Goal: Task Accomplishment & Management: Manage account settings

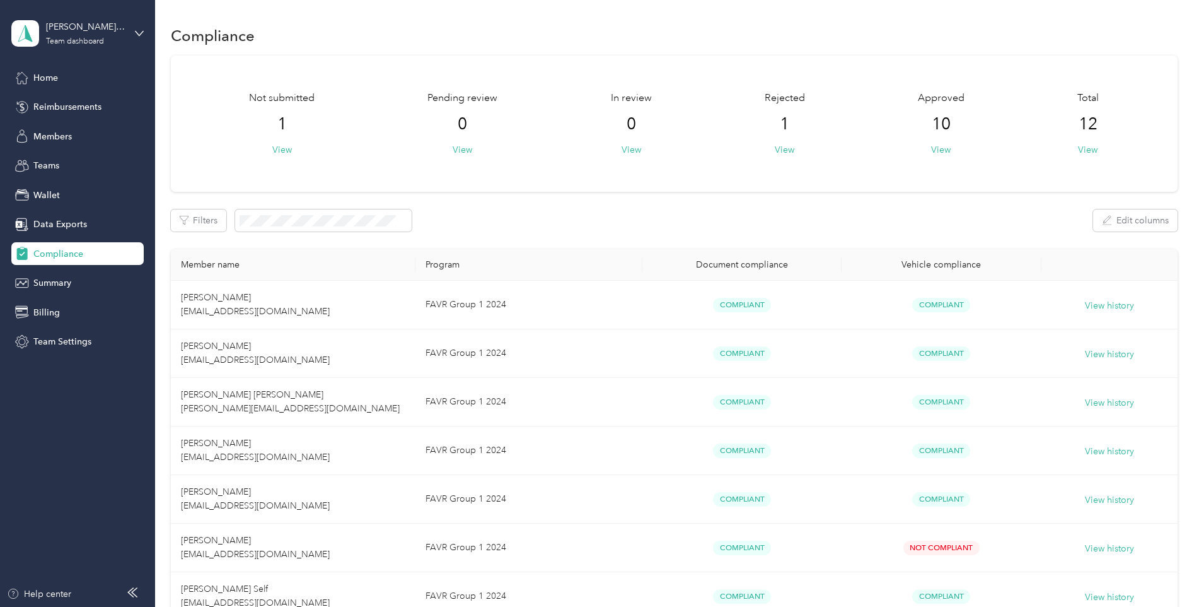
click at [37, 131] on span "Members" at bounding box center [52, 136] width 38 height 13
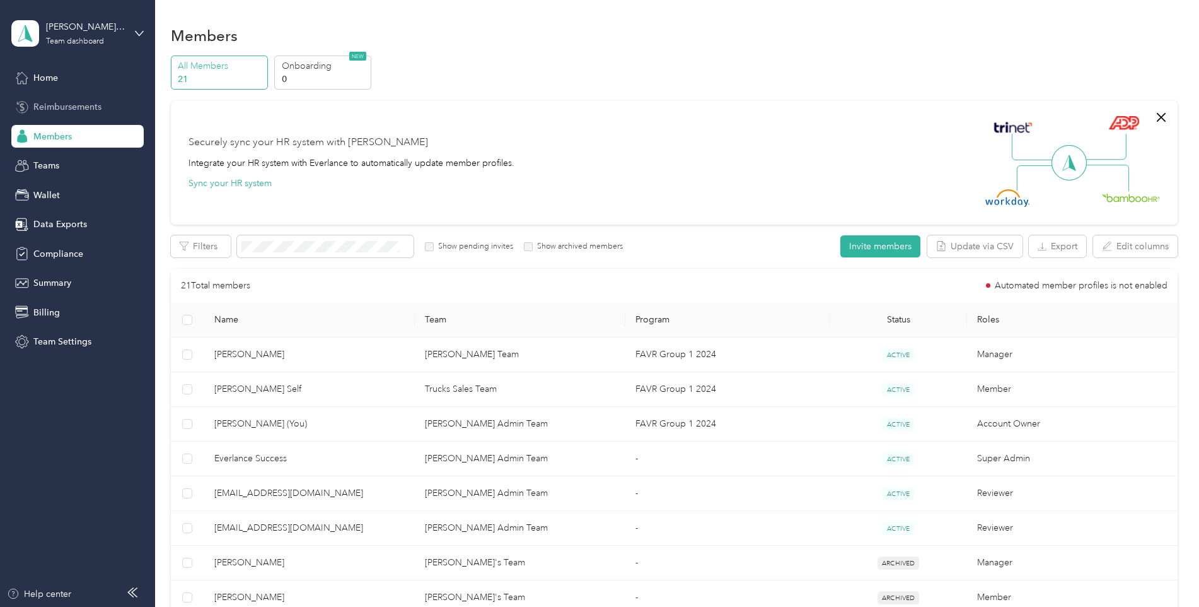
click at [83, 110] on span "Reimbursements" at bounding box center [67, 106] width 68 height 13
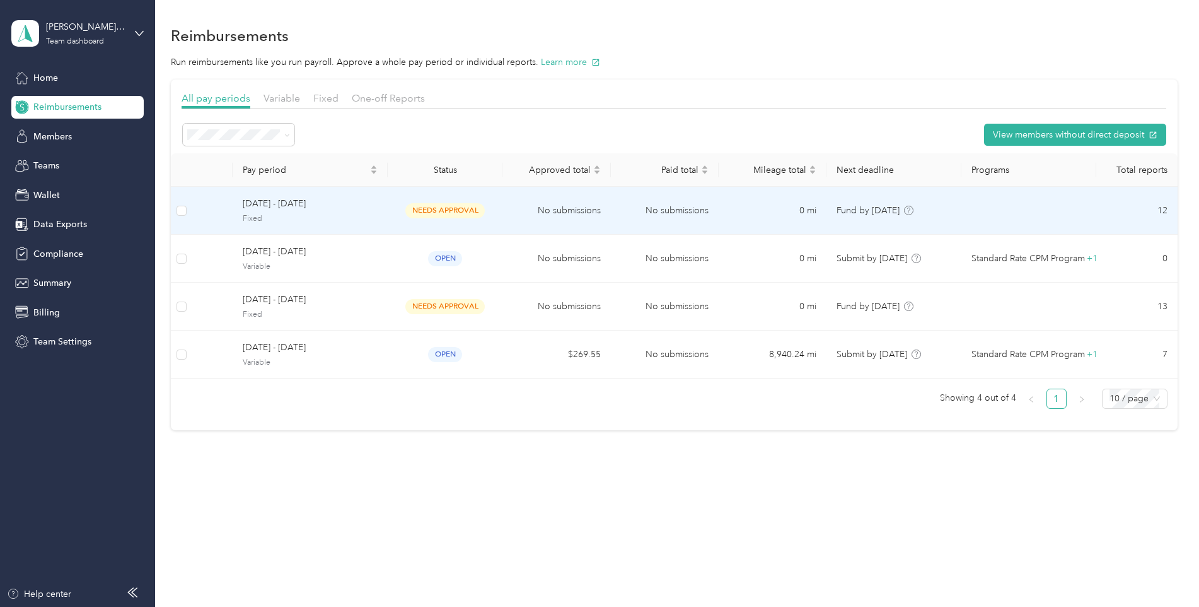
click at [424, 209] on span "needs approval" at bounding box center [444, 210] width 79 height 15
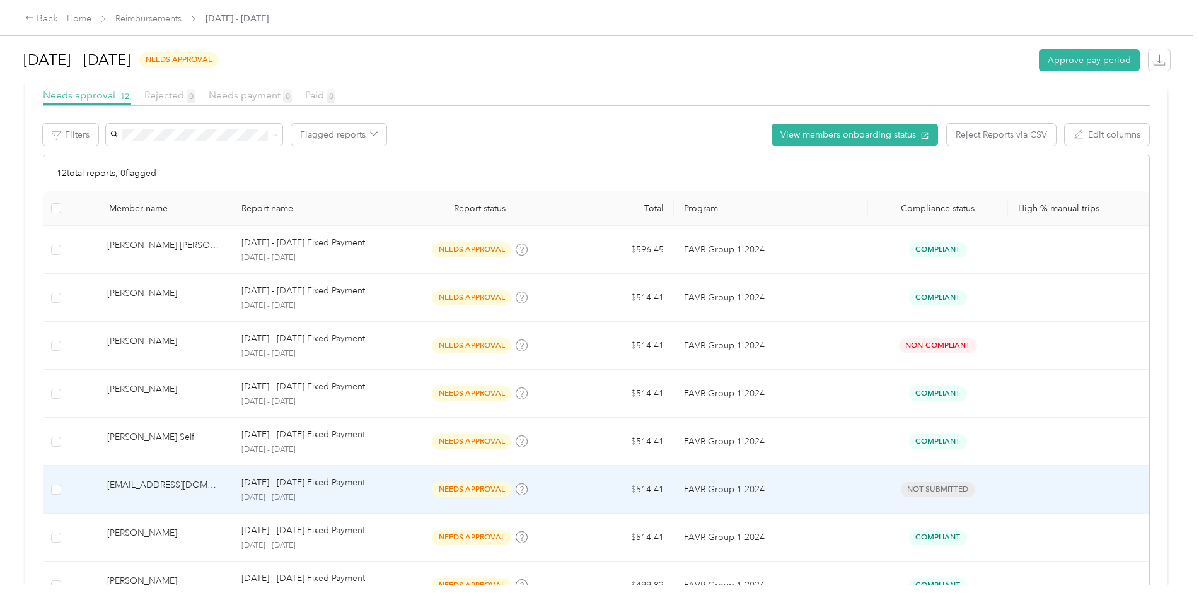
scroll to position [91, 0]
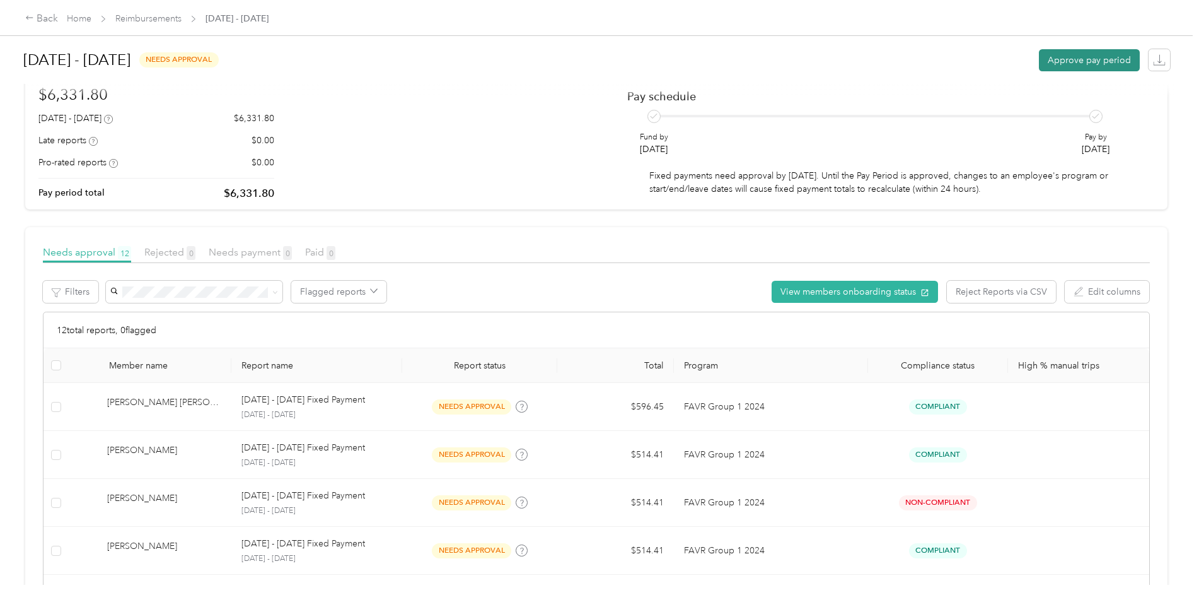
click at [1076, 60] on button "Approve pay period" at bounding box center [1089, 60] width 101 height 22
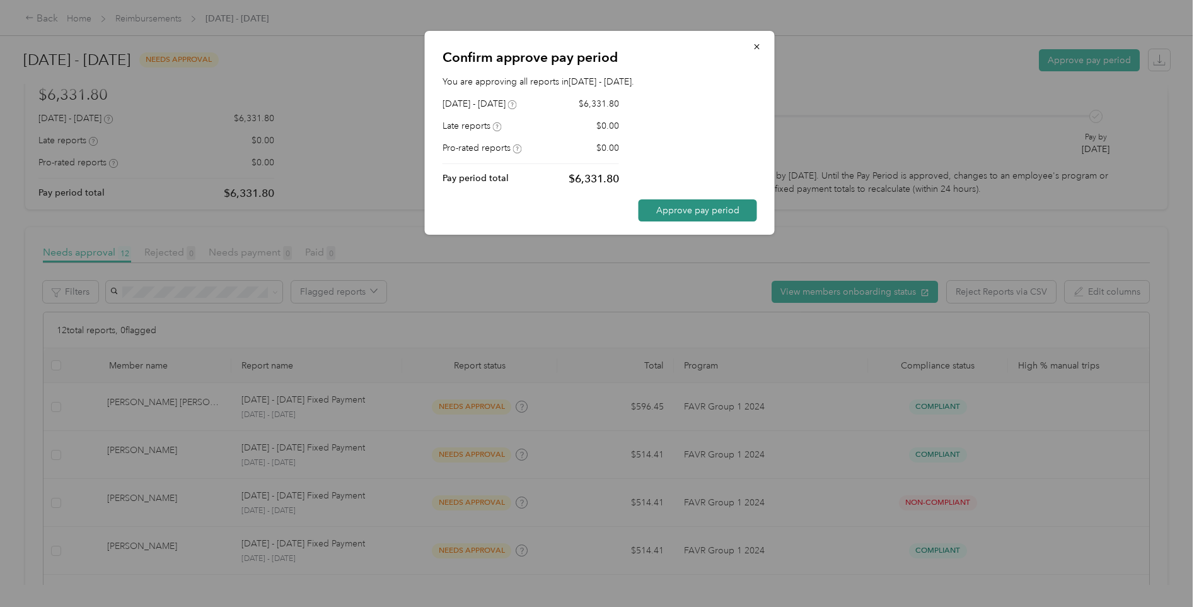
click at [685, 210] on button "Approve pay period" at bounding box center [698, 210] width 119 height 22
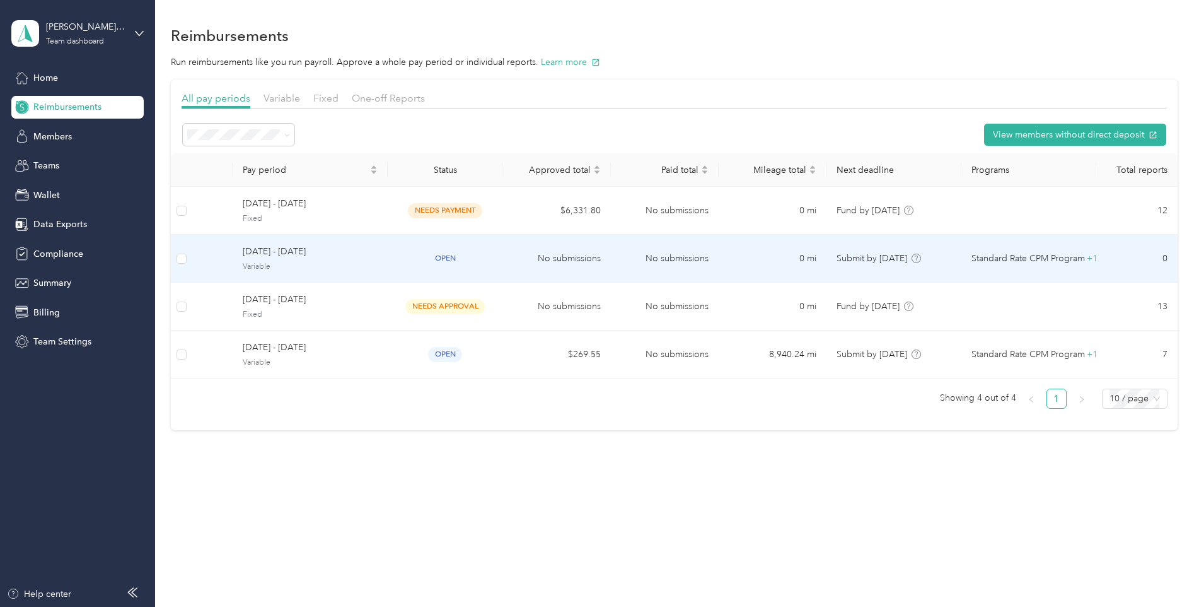
click at [444, 259] on span "open" at bounding box center [445, 258] width 34 height 15
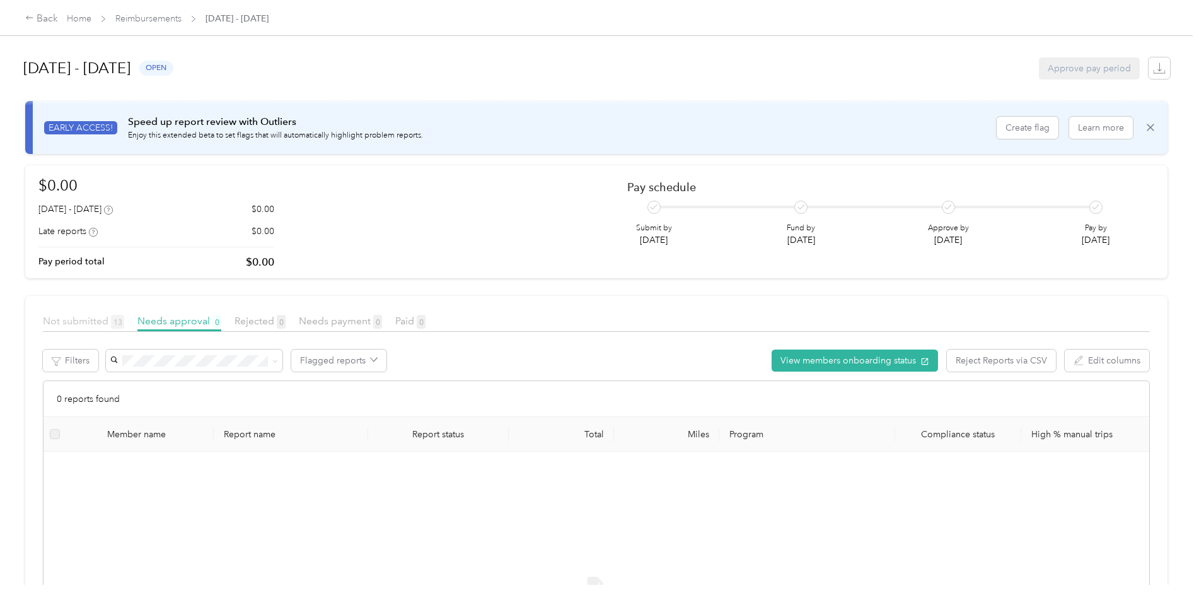
click at [66, 321] on span "Not submitted 13" at bounding box center [83, 321] width 81 height 12
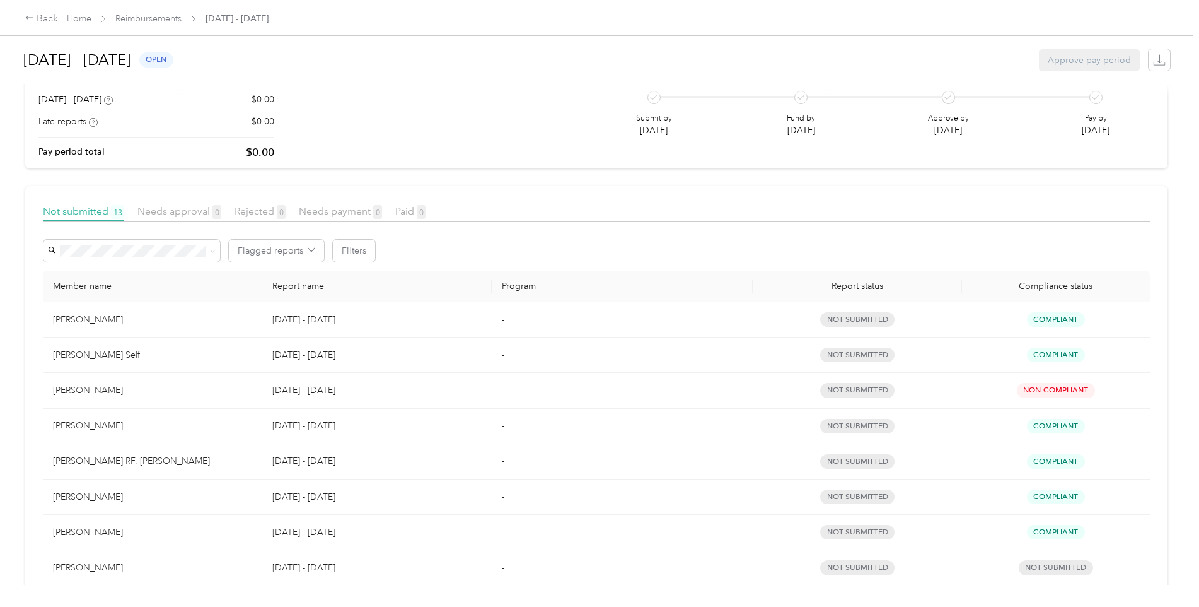
scroll to position [103, 0]
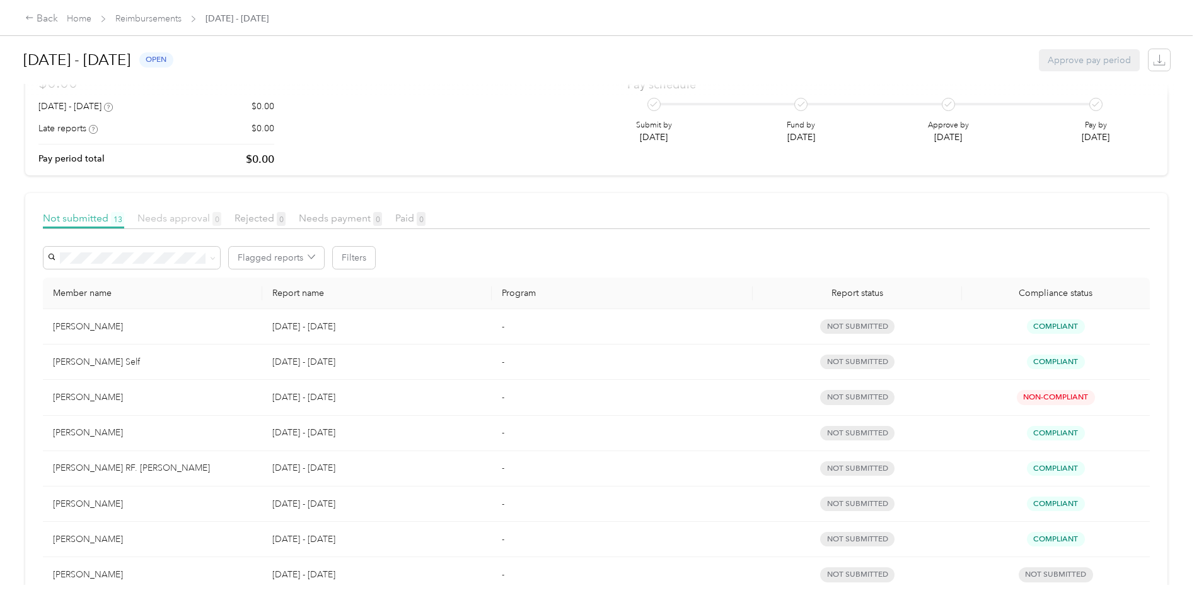
click at [180, 215] on span "Needs approval 0" at bounding box center [179, 218] width 84 height 12
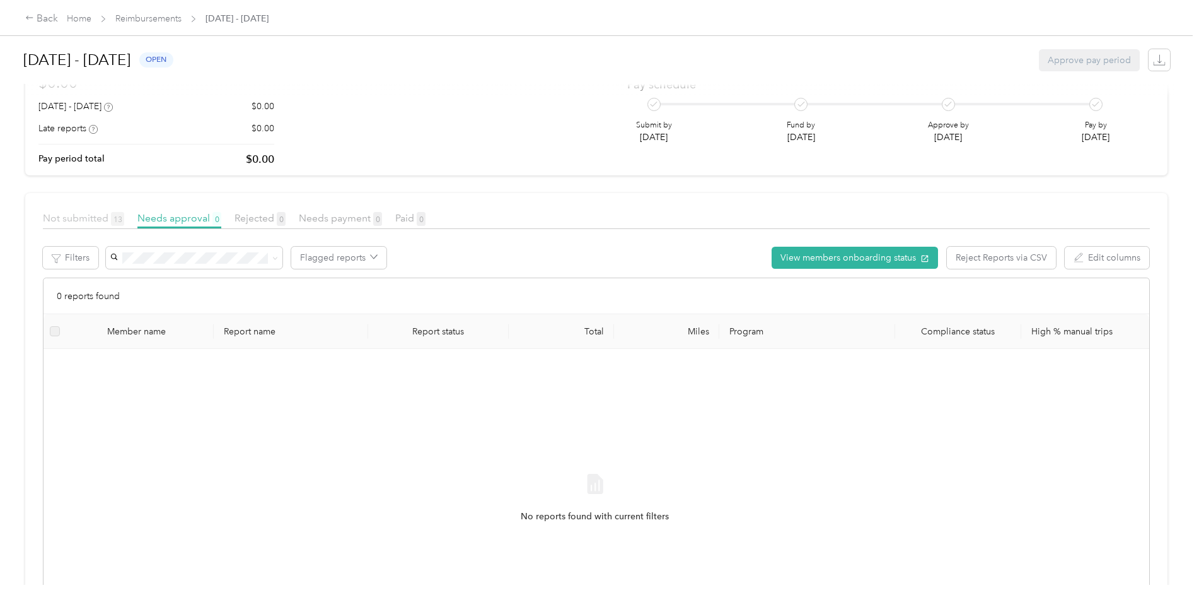
click at [58, 215] on span "Not submitted 13" at bounding box center [83, 218] width 81 height 12
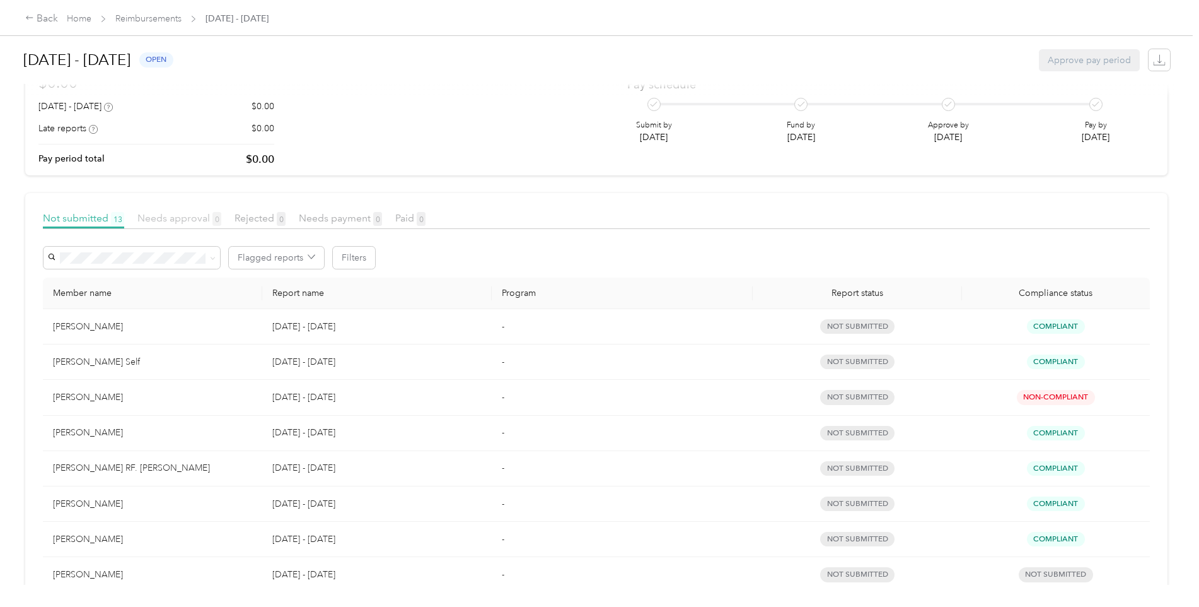
click at [177, 219] on span "Needs approval 0" at bounding box center [179, 218] width 84 height 12
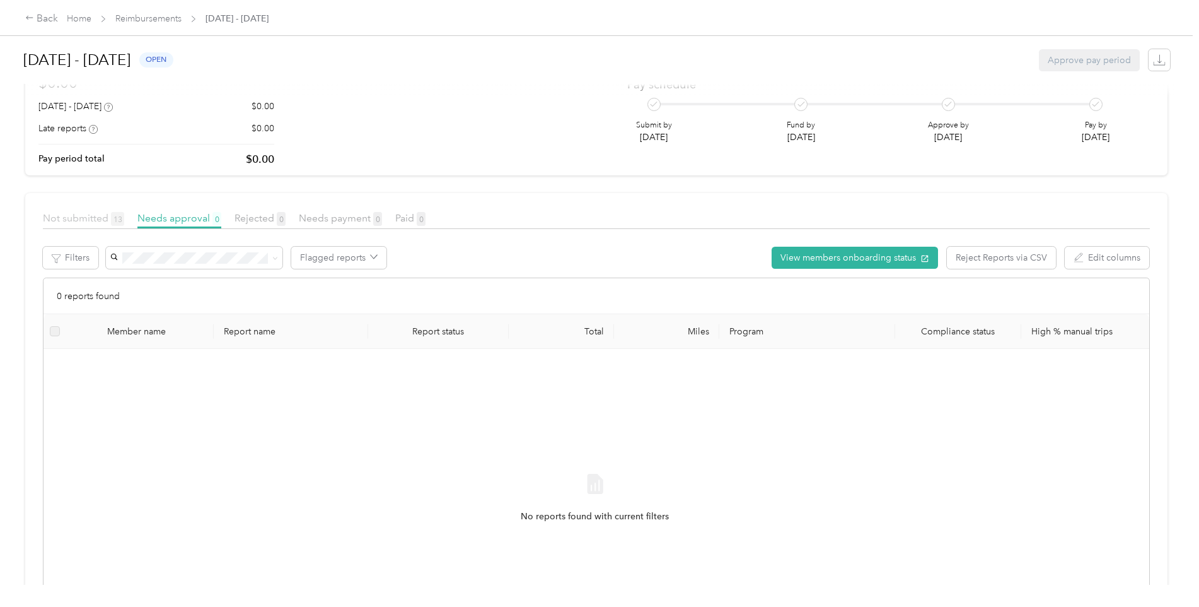
click at [73, 214] on span "Not submitted 13" at bounding box center [83, 218] width 81 height 12
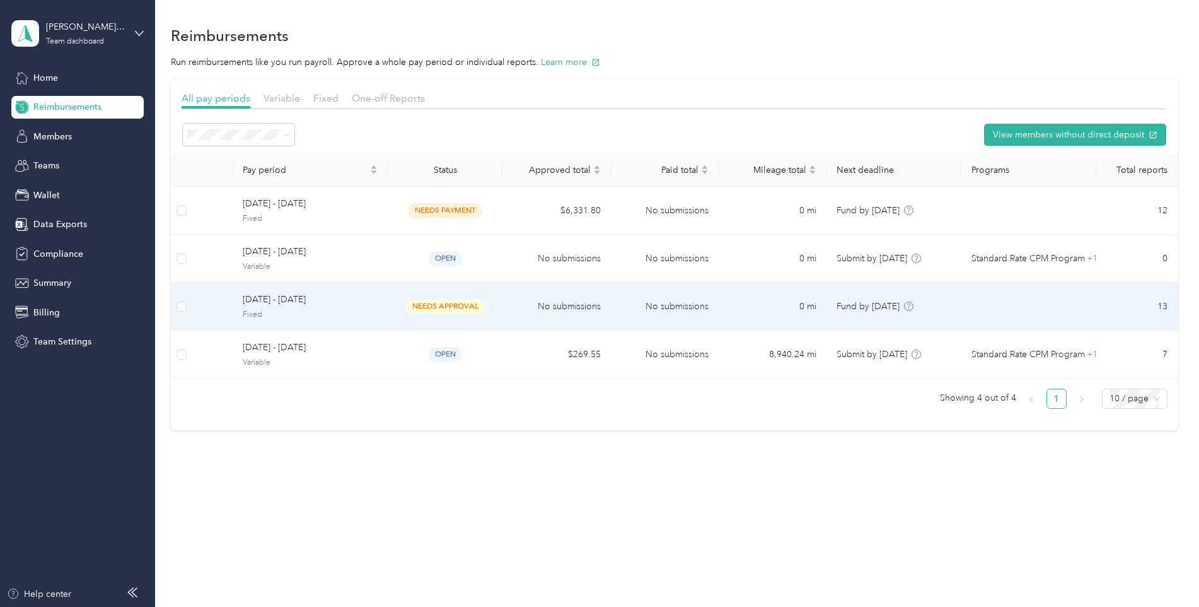
click at [429, 301] on span "needs approval" at bounding box center [444, 306] width 79 height 15
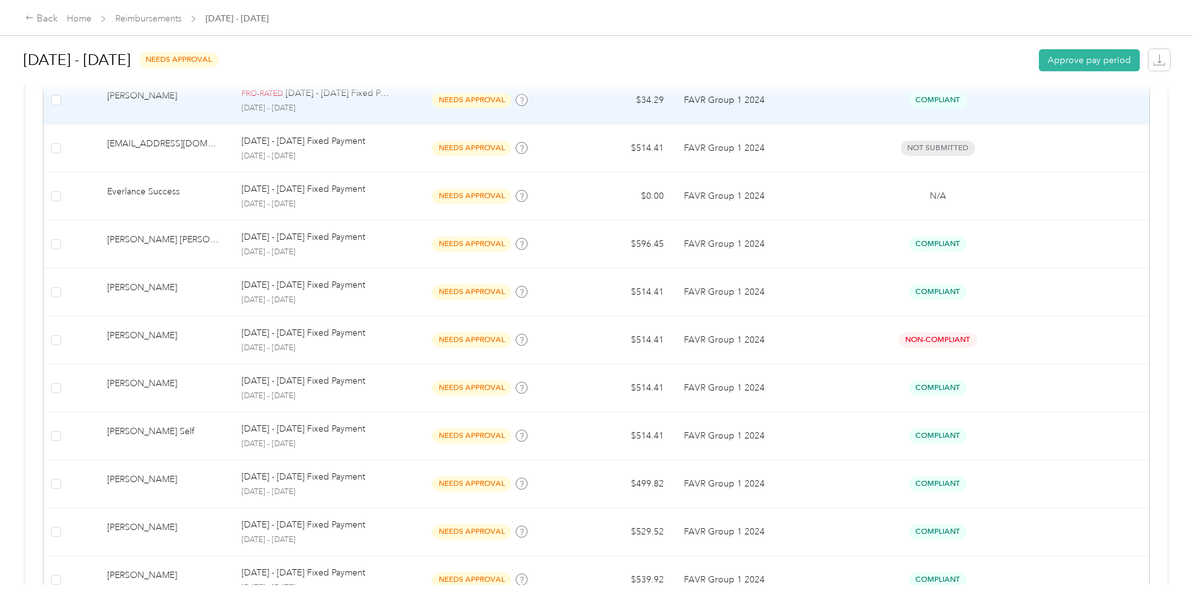
scroll to position [391, 0]
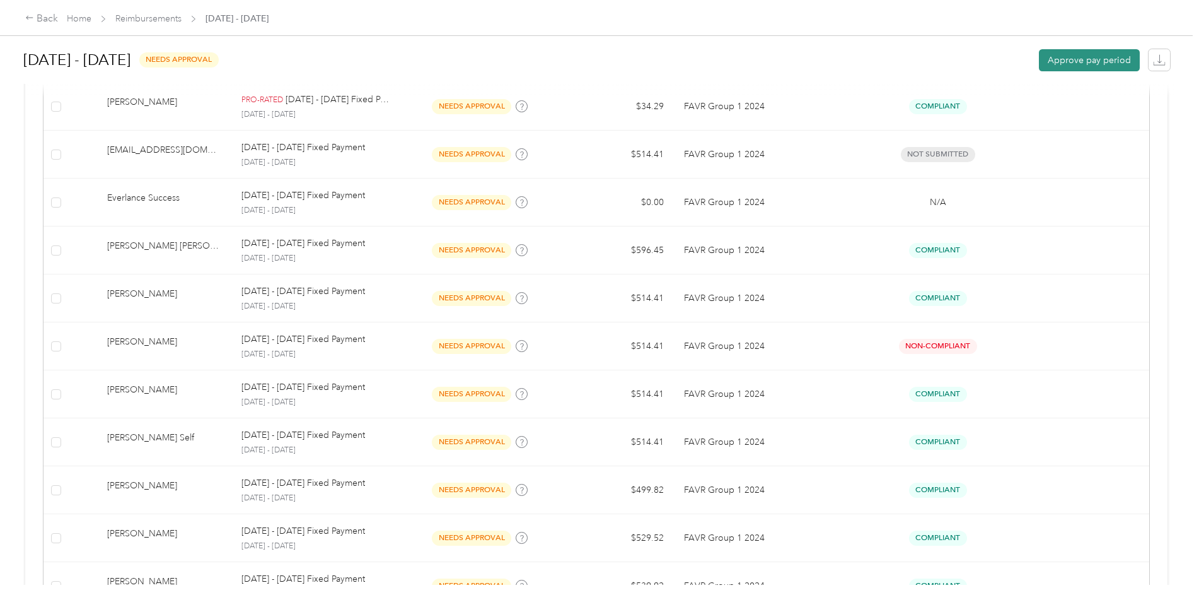
click at [1076, 54] on button "Approve pay period" at bounding box center [1089, 60] width 101 height 22
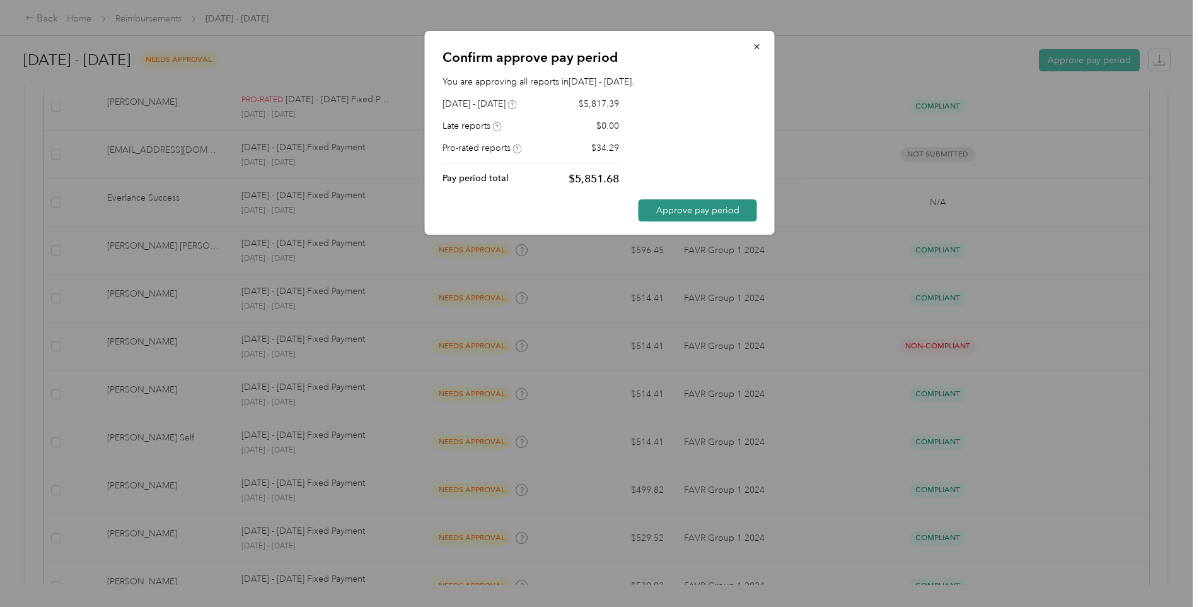
click at [670, 203] on button "Approve pay period" at bounding box center [698, 210] width 119 height 22
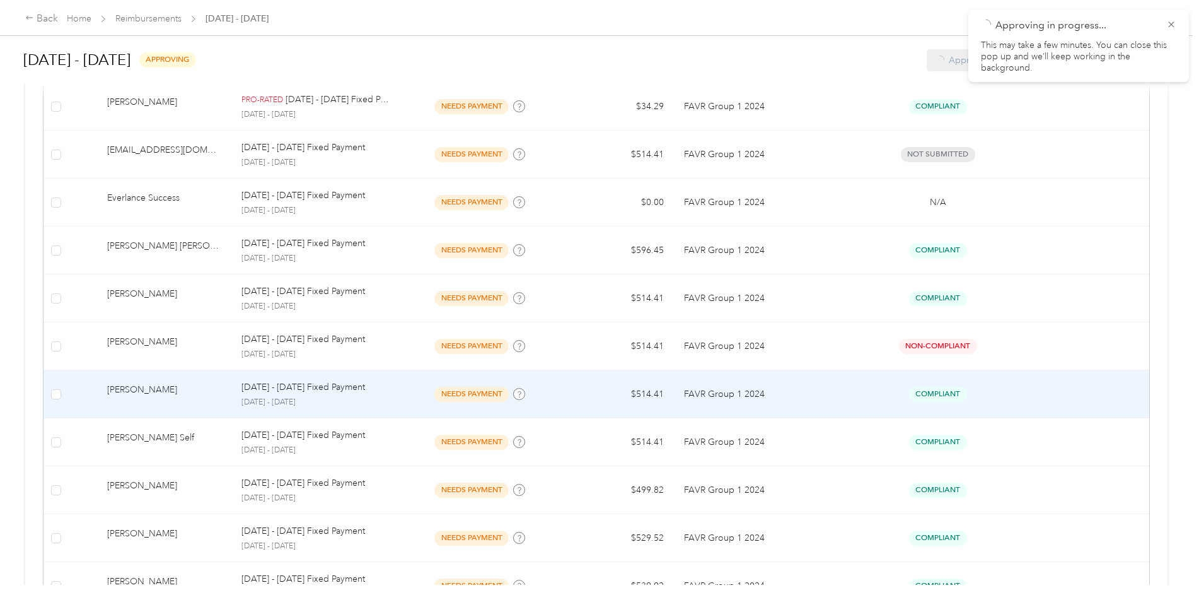
scroll to position [139, 0]
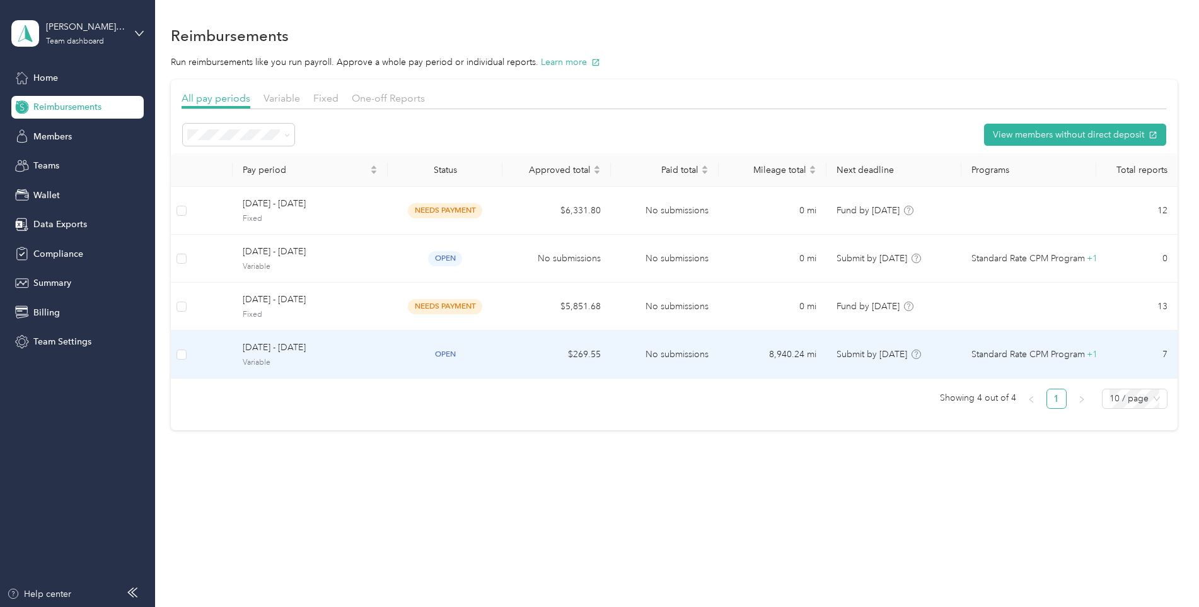
click at [444, 354] on span "open" at bounding box center [445, 354] width 34 height 15
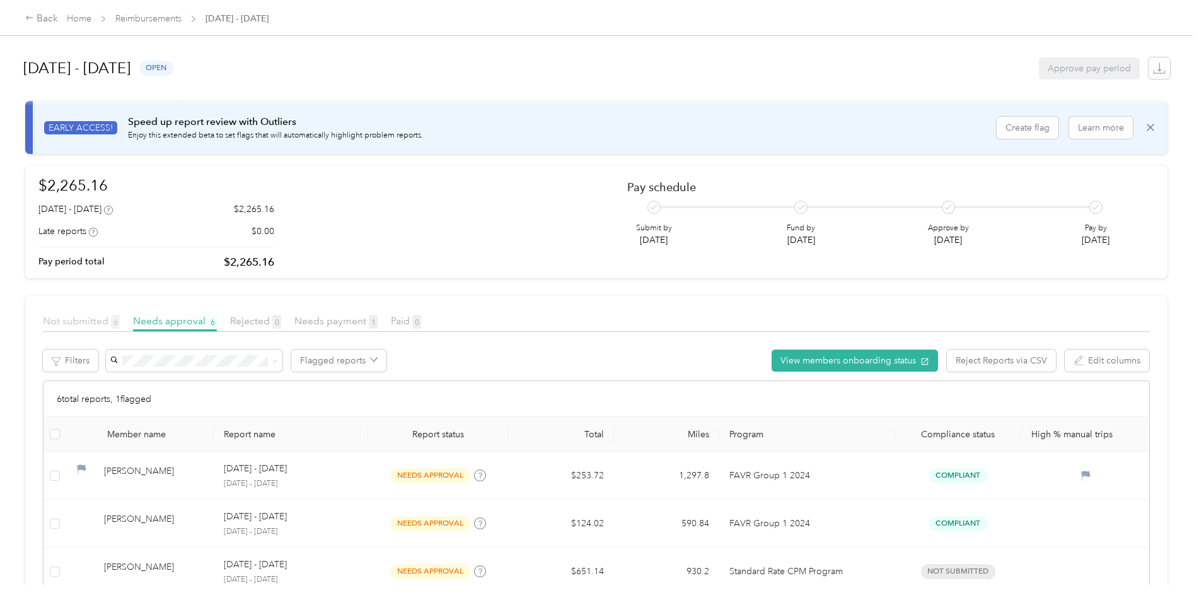
click at [83, 318] on span "Not submitted 6" at bounding box center [81, 321] width 77 height 12
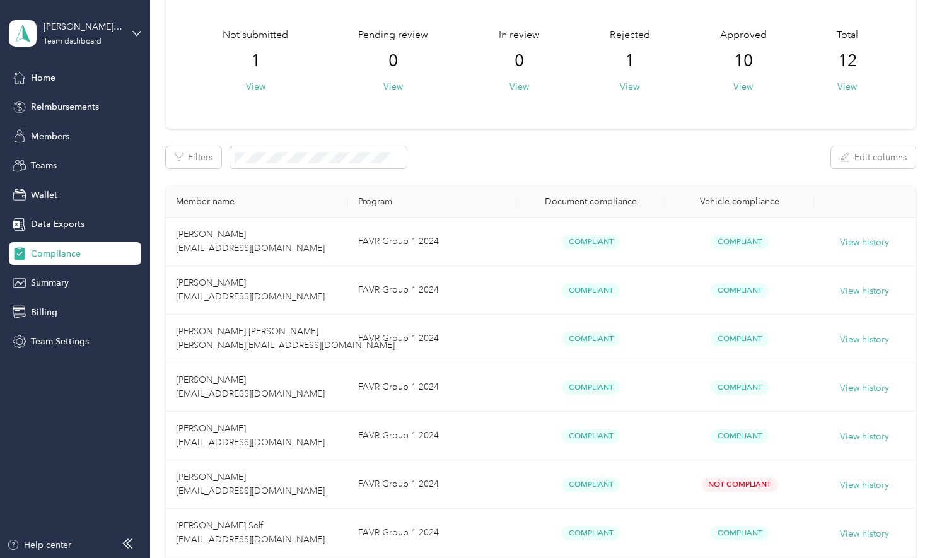
scroll to position [63, 0]
click at [53, 105] on span "Reimbursements" at bounding box center [65, 106] width 68 height 13
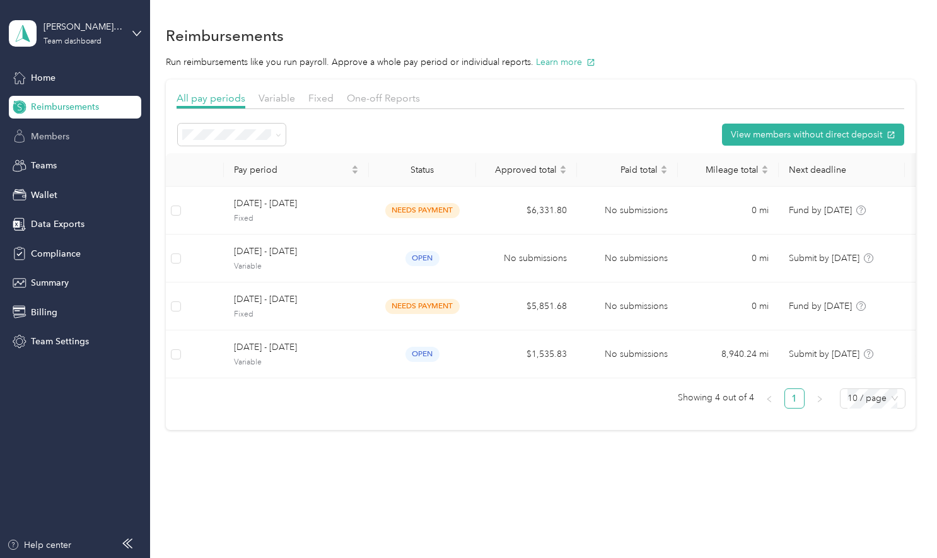
click at [49, 135] on span "Members" at bounding box center [50, 136] width 38 height 13
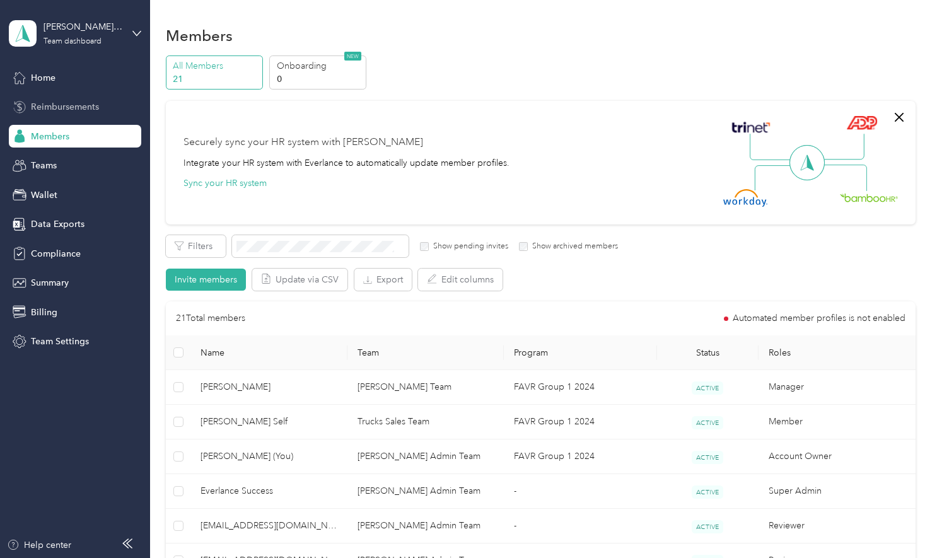
click at [63, 102] on span "Reimbursements" at bounding box center [65, 106] width 68 height 13
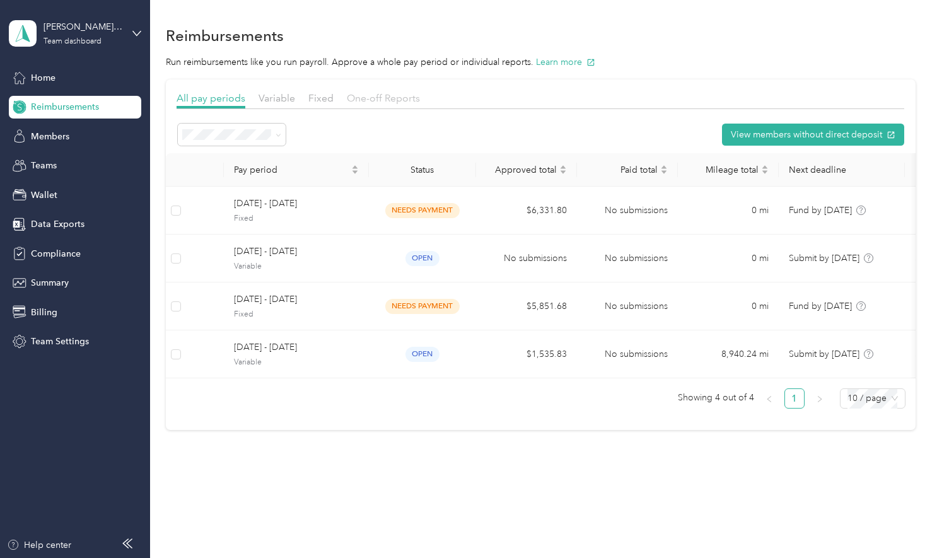
click at [367, 96] on span "One-off Reports" at bounding box center [383, 98] width 73 height 12
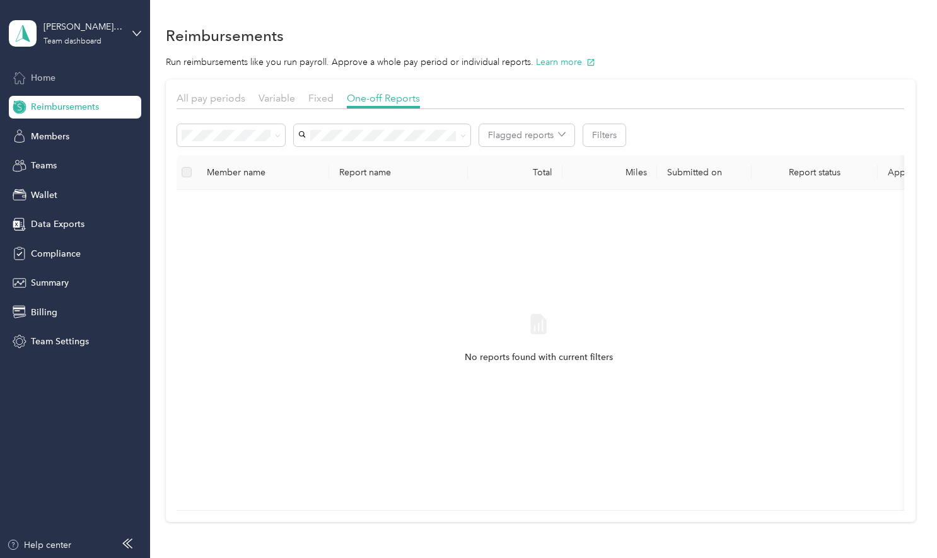
click at [44, 74] on span "Home" at bounding box center [43, 77] width 25 height 13
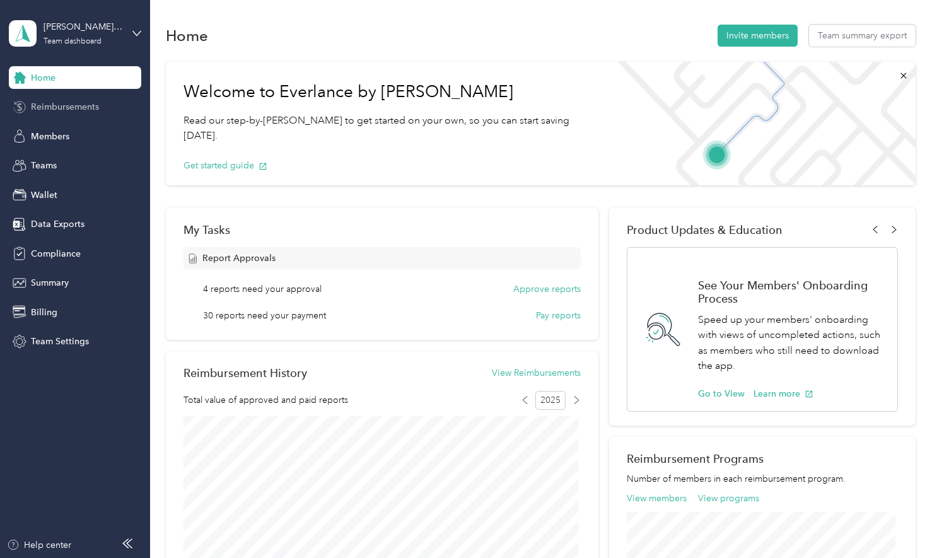
click at [46, 102] on span "Reimbursements" at bounding box center [65, 106] width 68 height 13
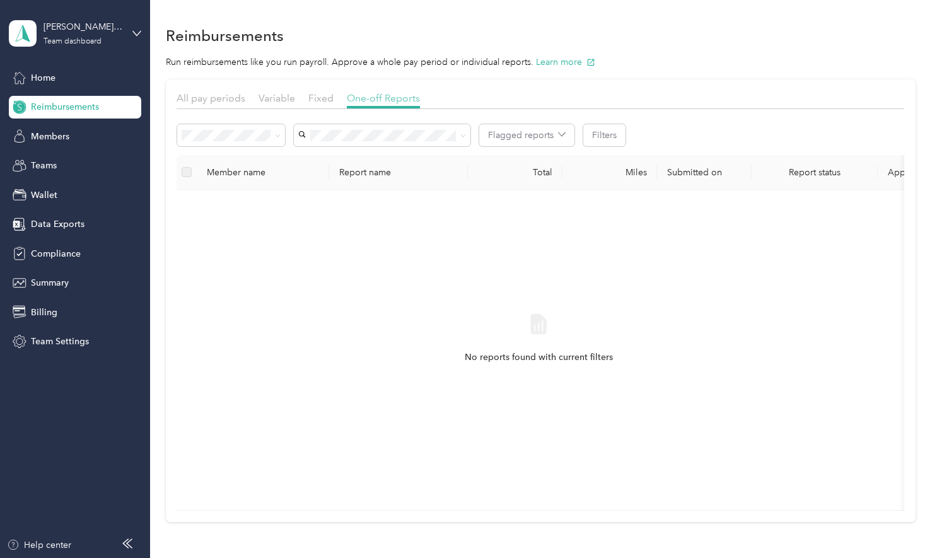
click at [369, 99] on span "One-off Reports" at bounding box center [383, 98] width 73 height 12
click at [277, 98] on span "Variable" at bounding box center [276, 98] width 37 height 12
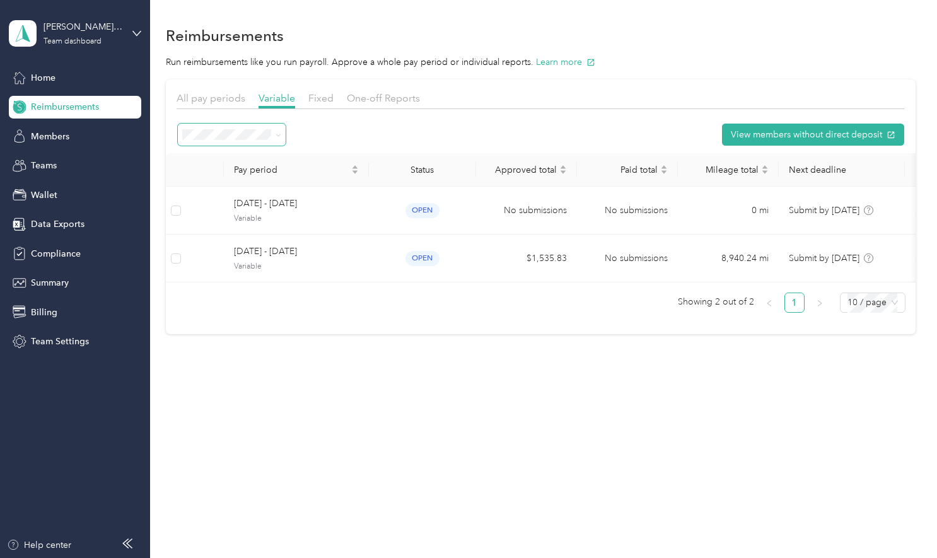
click at [279, 134] on icon at bounding box center [279, 135] width 6 height 6
click at [231, 175] on span "Active periods" at bounding box center [216, 179] width 58 height 11
click at [274, 132] on span at bounding box center [276, 134] width 10 height 13
click at [278, 134] on icon at bounding box center [279, 135] width 6 height 6
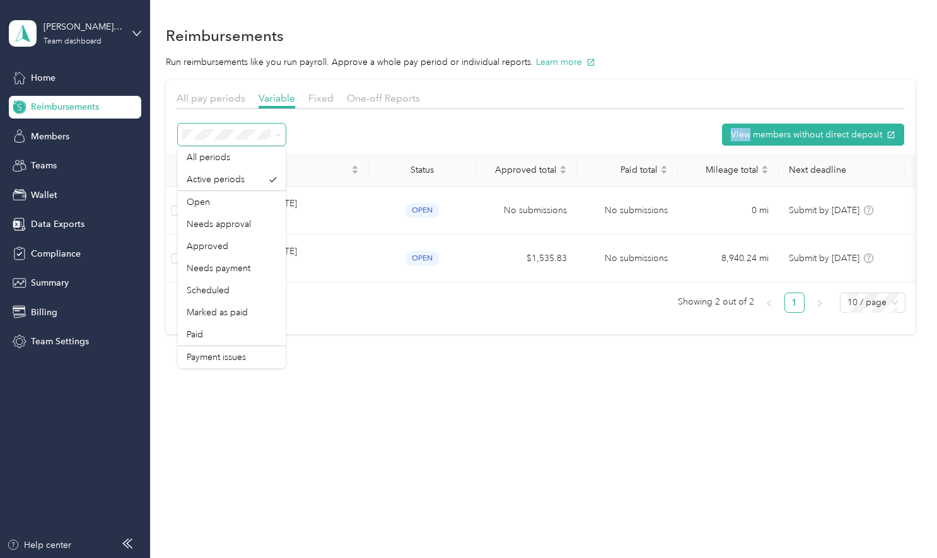
drag, startPoint x: 278, startPoint y: 134, endPoint x: 216, endPoint y: 125, distance: 63.1
click at [216, 125] on span at bounding box center [232, 135] width 108 height 22
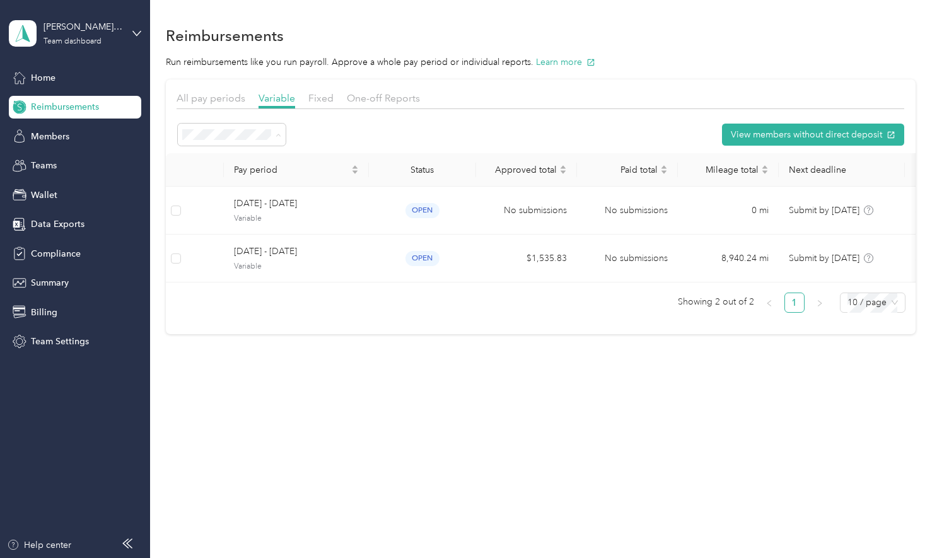
click at [395, 29] on div "Reimbursements" at bounding box center [541, 35] width 750 height 26
click at [378, 96] on span "One-off Reports" at bounding box center [383, 98] width 73 height 12
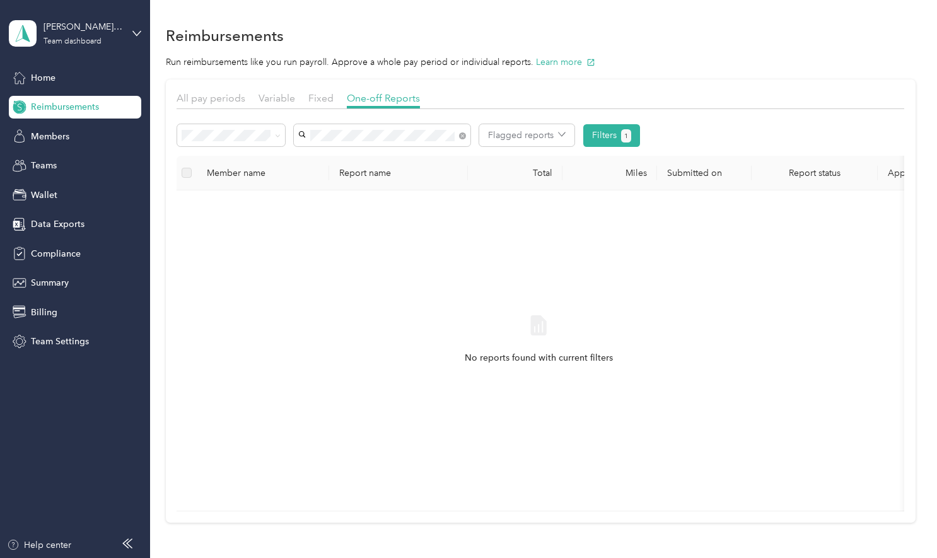
click at [356, 154] on span "[PERSON_NAME] [PERSON_NAME]" at bounding box center [374, 158] width 142 height 11
click at [273, 136] on span at bounding box center [275, 135] width 10 height 13
click at [277, 137] on icon at bounding box center [278, 136] width 4 height 3
click at [211, 164] on li "All" at bounding box center [231, 159] width 108 height 22
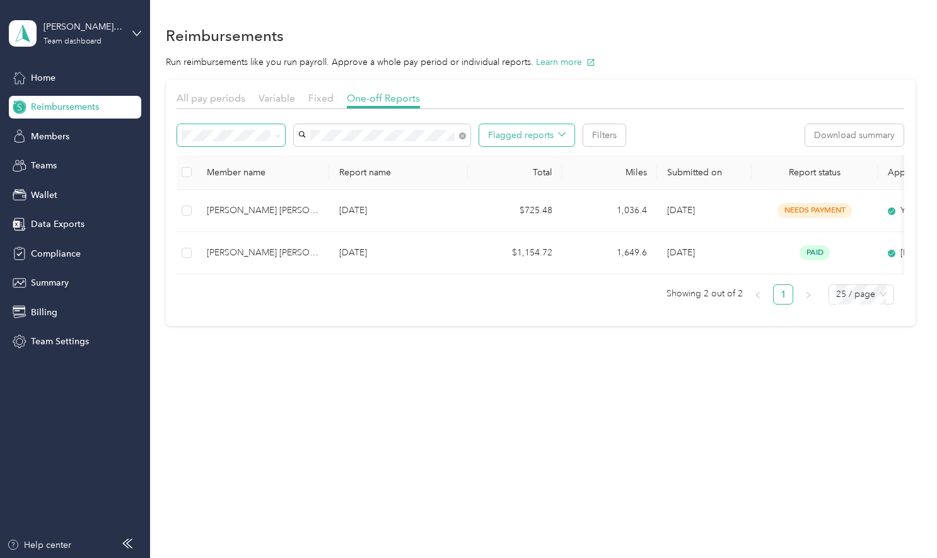
click at [559, 132] on icon "button" at bounding box center [562, 135] width 8 height 8
click at [493, 197] on span "No flagged reports" at bounding box center [533, 203] width 91 height 13
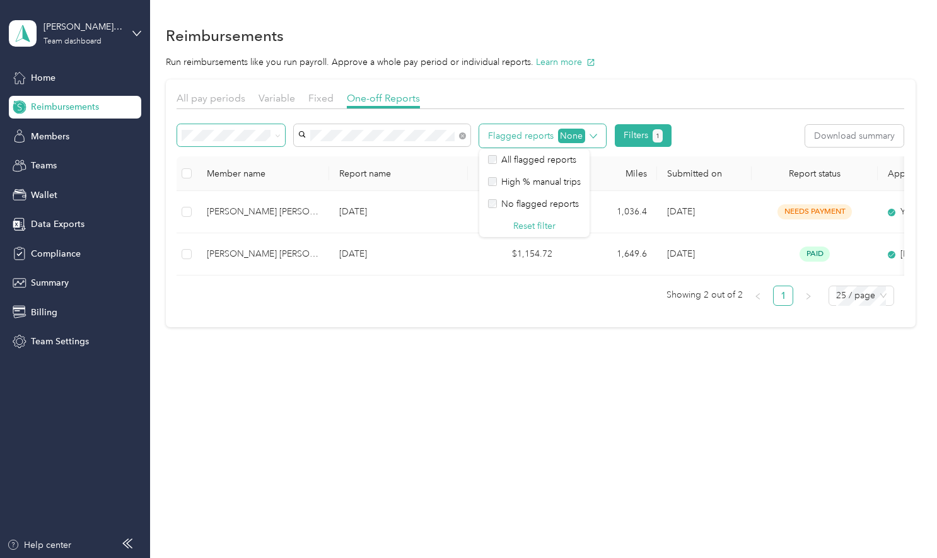
click at [594, 136] on icon "button" at bounding box center [593, 136] width 8 height 8
click at [624, 136] on button "Filters 1" at bounding box center [643, 135] width 57 height 23
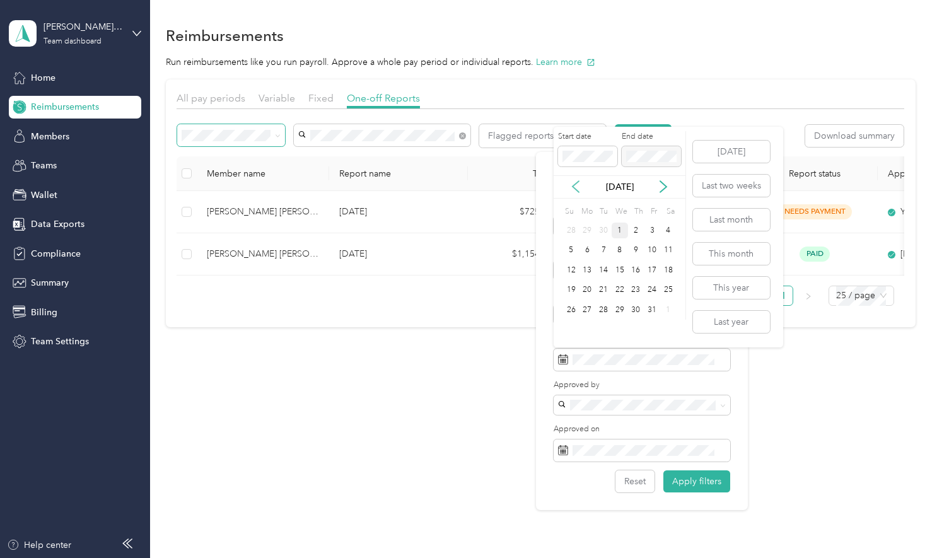
click at [575, 190] on icon at bounding box center [575, 186] width 13 height 13
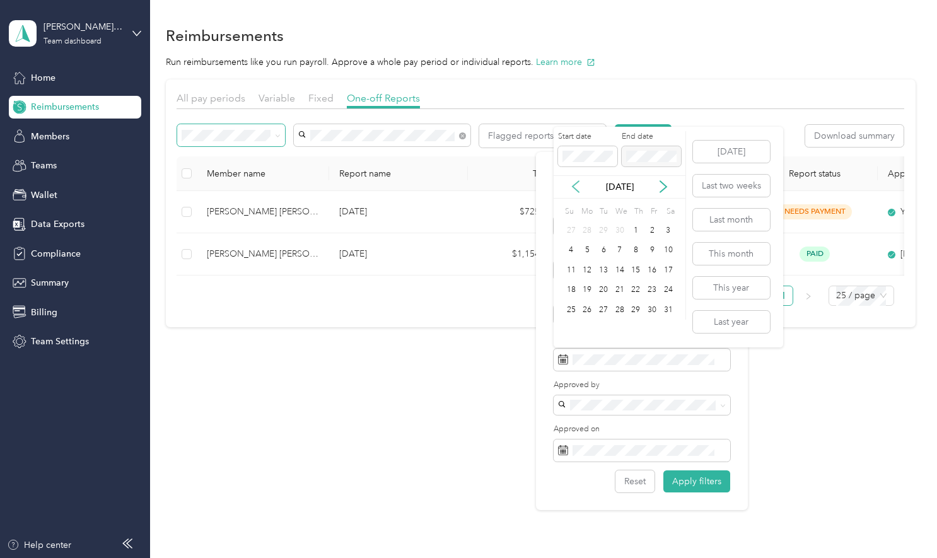
click at [575, 190] on icon at bounding box center [575, 186] width 13 height 13
click at [601, 233] on div "1" at bounding box center [603, 231] width 16 height 16
click at [664, 183] on icon at bounding box center [663, 186] width 13 height 13
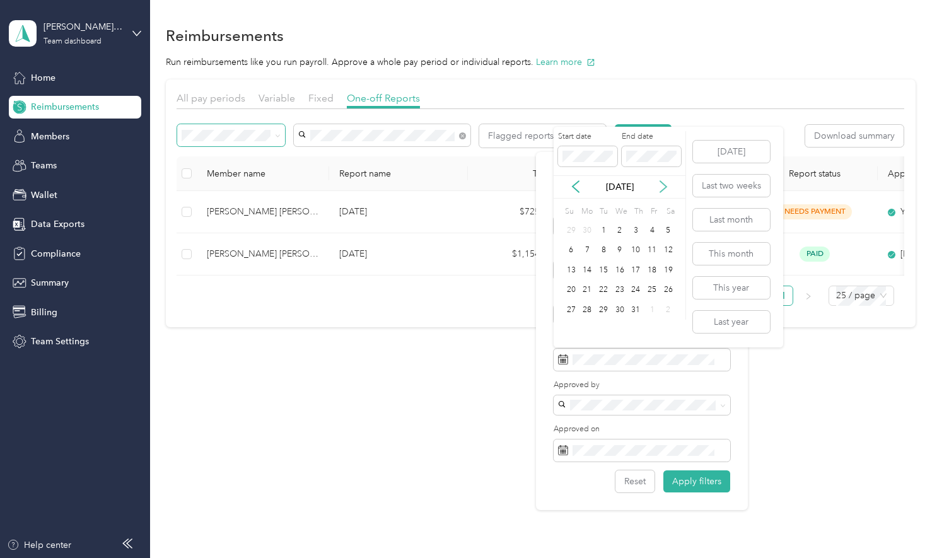
click at [664, 183] on icon at bounding box center [663, 186] width 13 height 13
click at [601, 306] on div "30" at bounding box center [603, 310] width 16 height 16
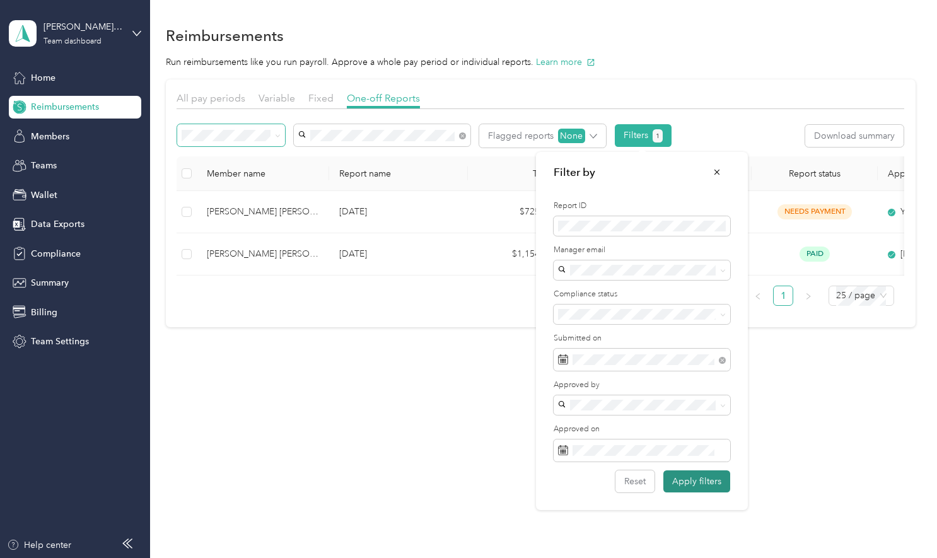
click at [697, 480] on button "Apply filters" at bounding box center [696, 481] width 67 height 22
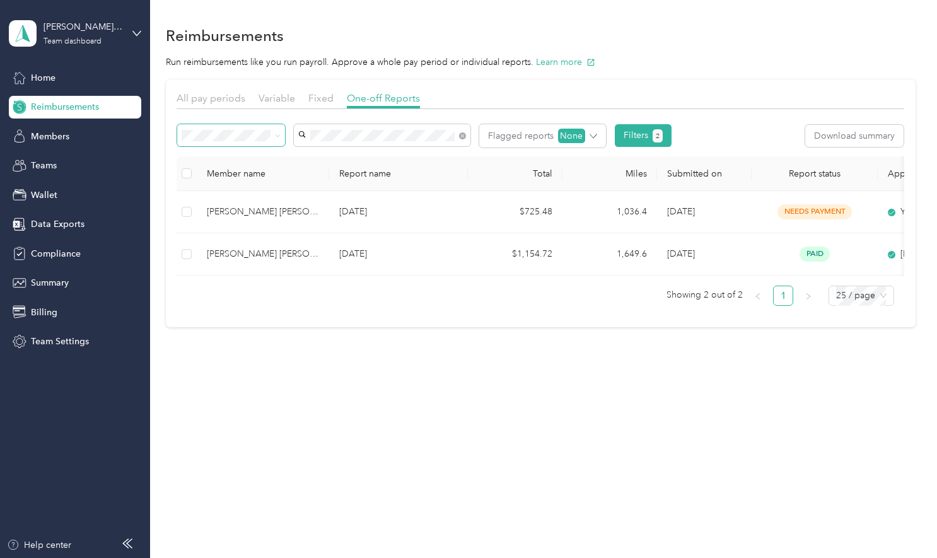
click at [74, 107] on span "Reimbursements" at bounding box center [65, 106] width 68 height 13
click at [42, 73] on span "Home" at bounding box center [43, 77] width 25 height 13
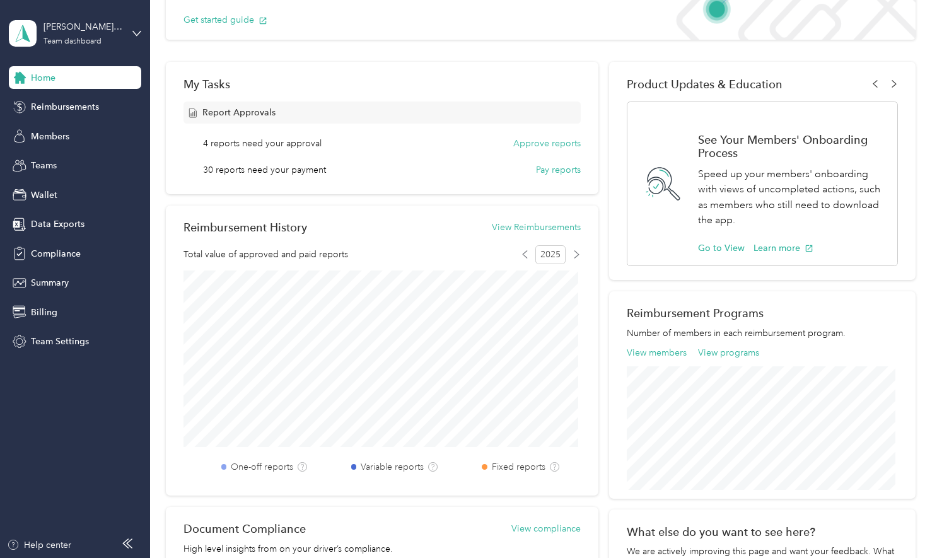
scroll to position [146, 0]
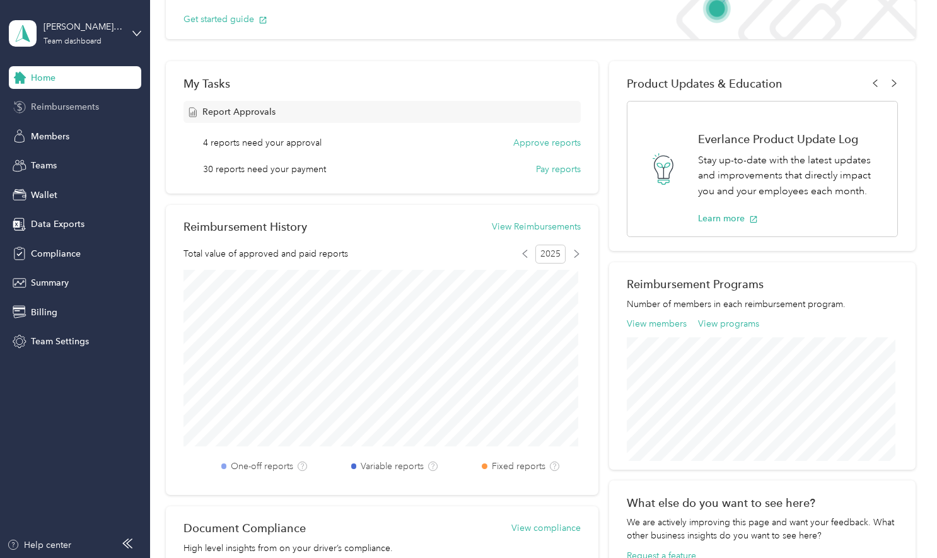
click at [70, 105] on span "Reimbursements" at bounding box center [65, 106] width 68 height 13
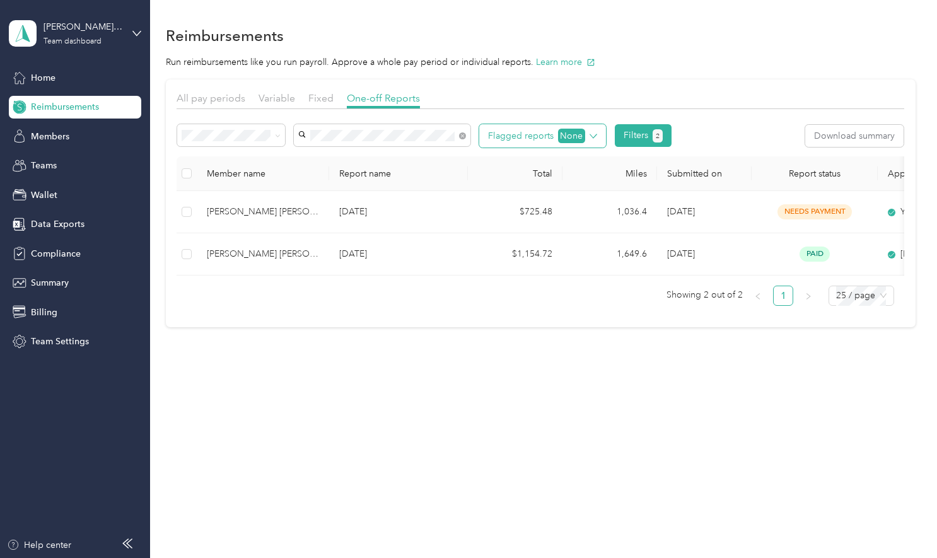
click at [595, 133] on icon "button" at bounding box center [593, 136] width 8 height 8
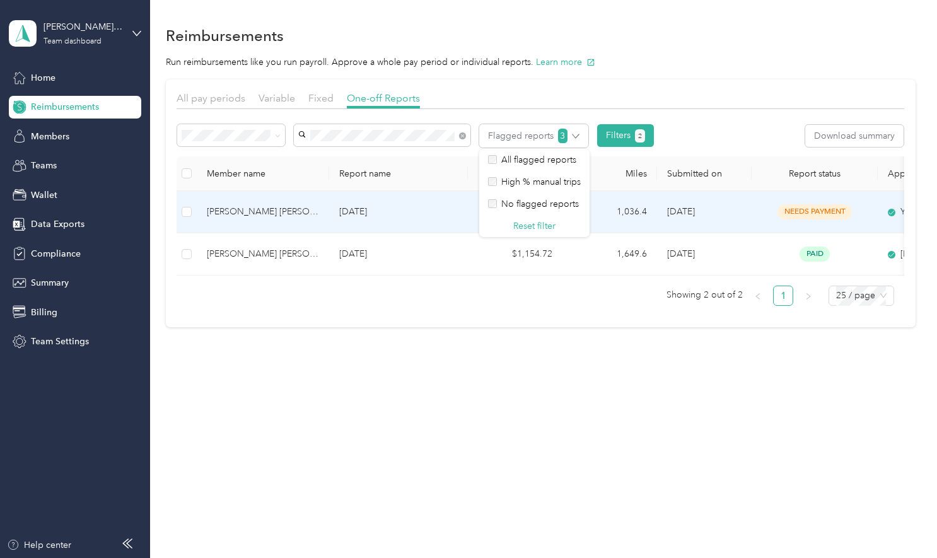
click at [255, 209] on div "[PERSON_NAME] [PERSON_NAME]" at bounding box center [263, 212] width 112 height 14
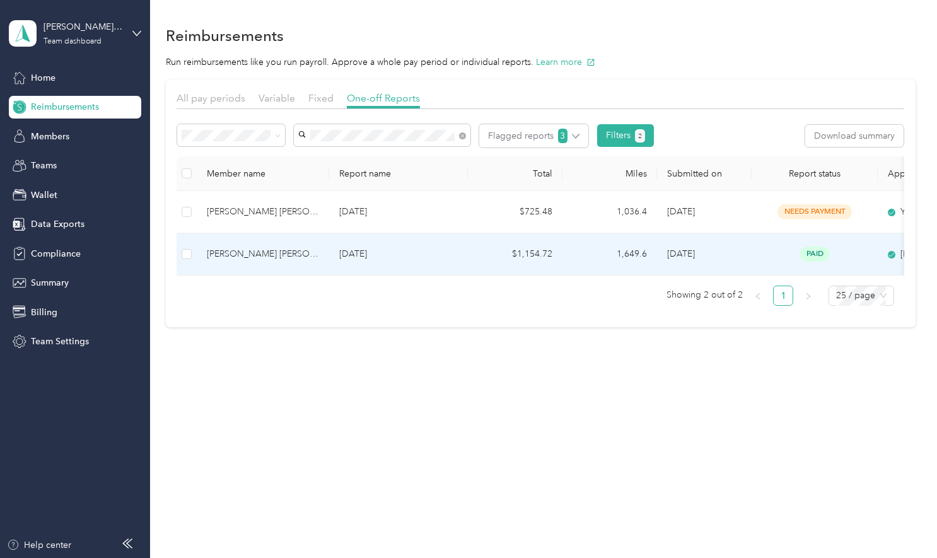
click at [361, 252] on p "May 2025" at bounding box center [398, 254] width 119 height 14
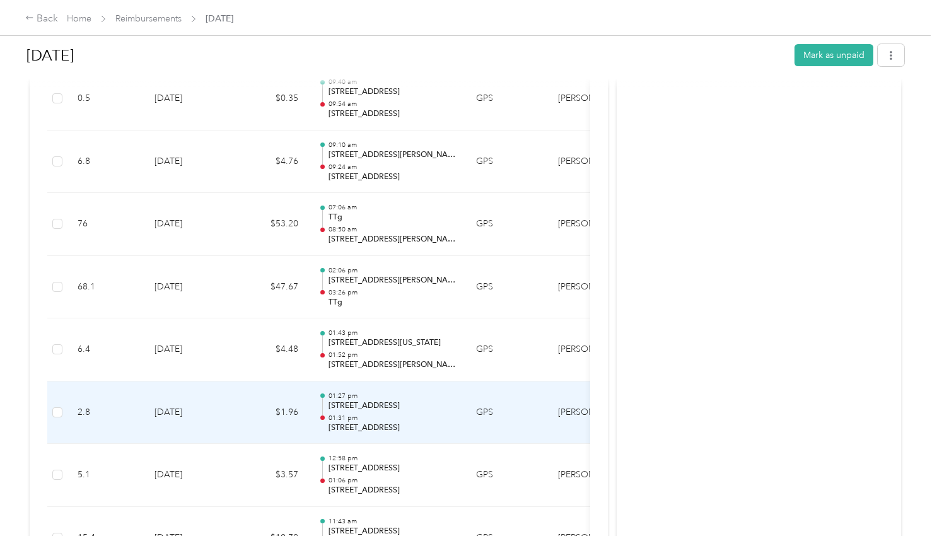
scroll to position [1324, 0]
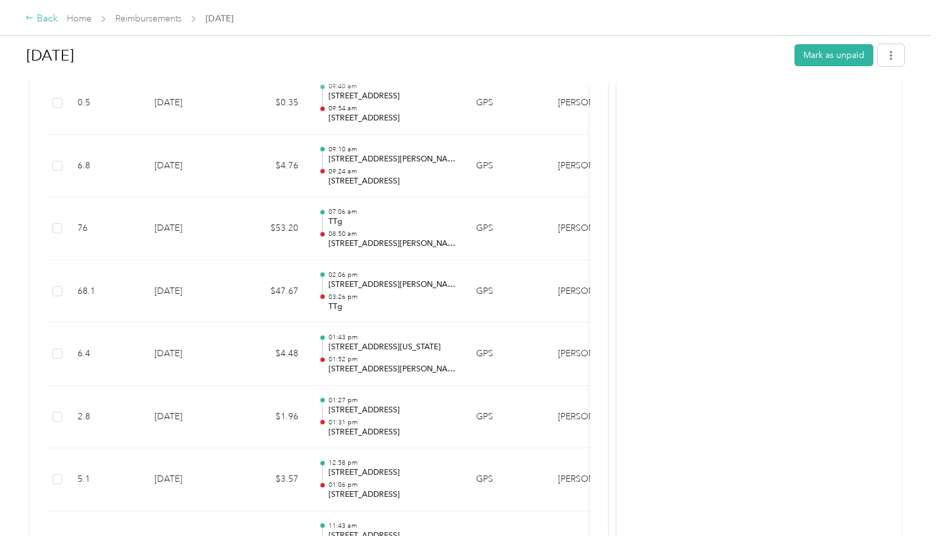
click at [45, 16] on div "Back" at bounding box center [41, 18] width 33 height 15
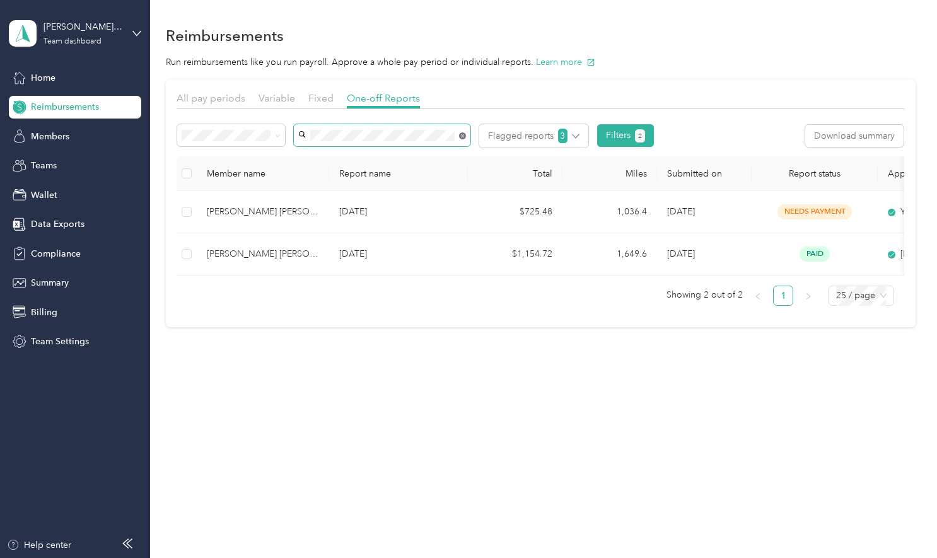
click at [463, 135] on icon at bounding box center [462, 135] width 7 height 7
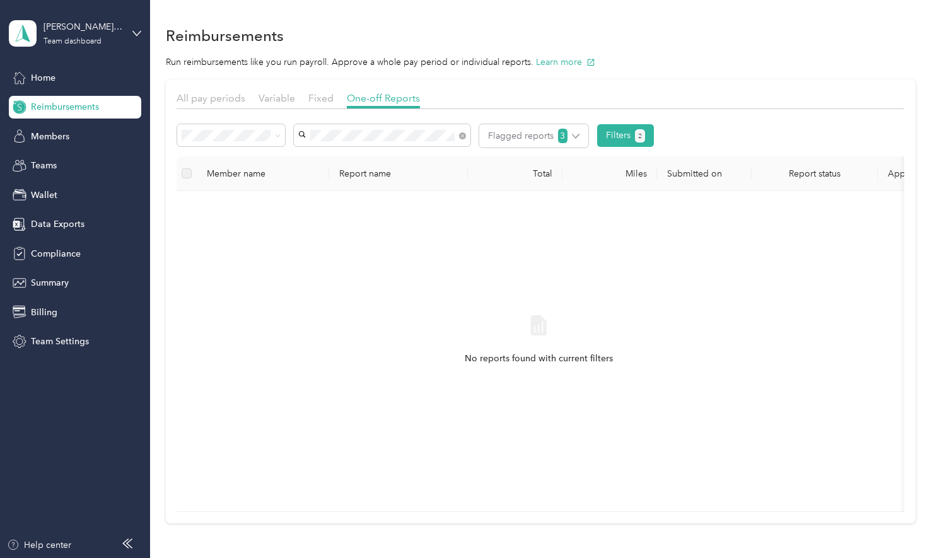
click at [347, 160] on div "[PERSON_NAME] [PERSON_NAME]" at bounding box center [382, 158] width 159 height 13
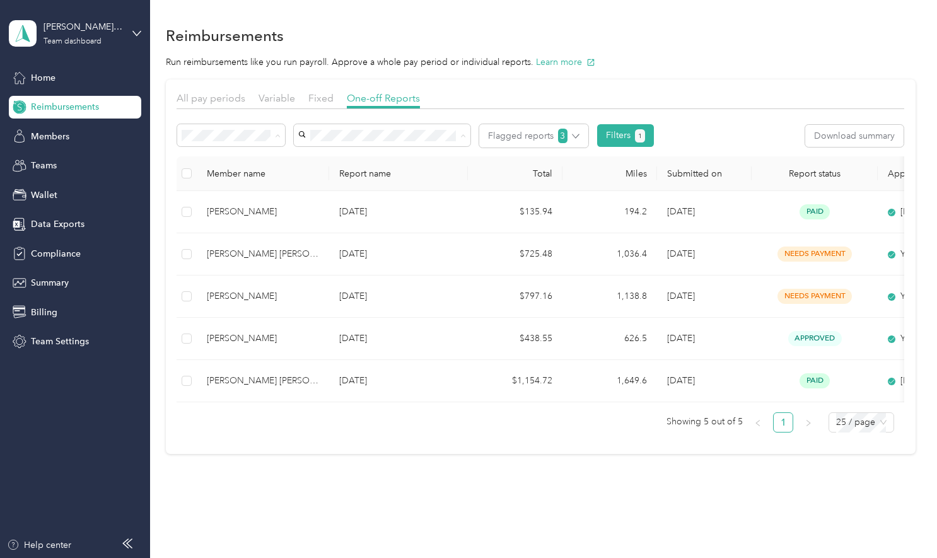
click at [629, 34] on div "Reimbursements" at bounding box center [541, 35] width 750 height 26
click at [636, 135] on button "1" at bounding box center [640, 135] width 11 height 13
click at [611, 134] on button "Filters 1" at bounding box center [625, 135] width 57 height 23
click at [612, 134] on button "Filters 1" at bounding box center [625, 135] width 57 height 23
click at [617, 134] on button "Filters 1" at bounding box center [625, 135] width 57 height 23
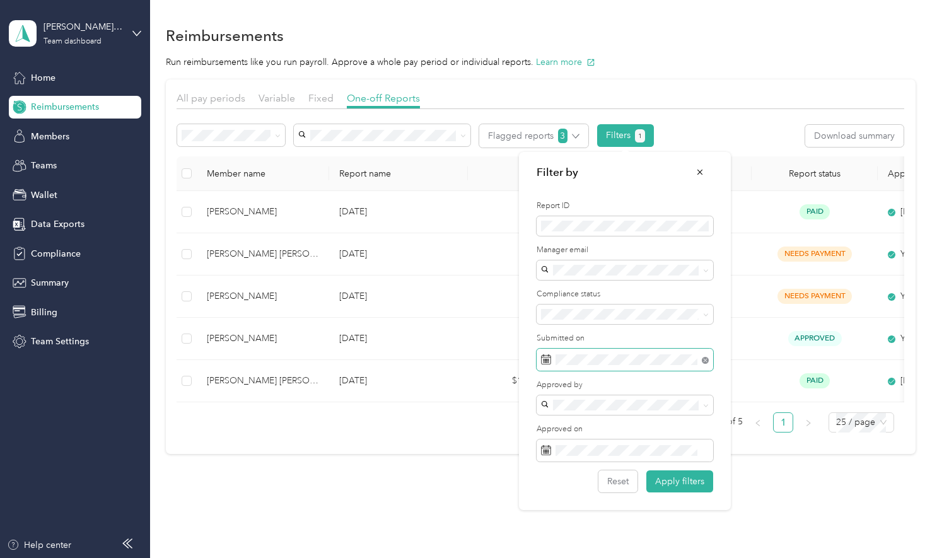
click at [706, 358] on icon at bounding box center [705, 360] width 7 height 7
click at [576, 133] on icon "button" at bounding box center [576, 136] width 8 height 8
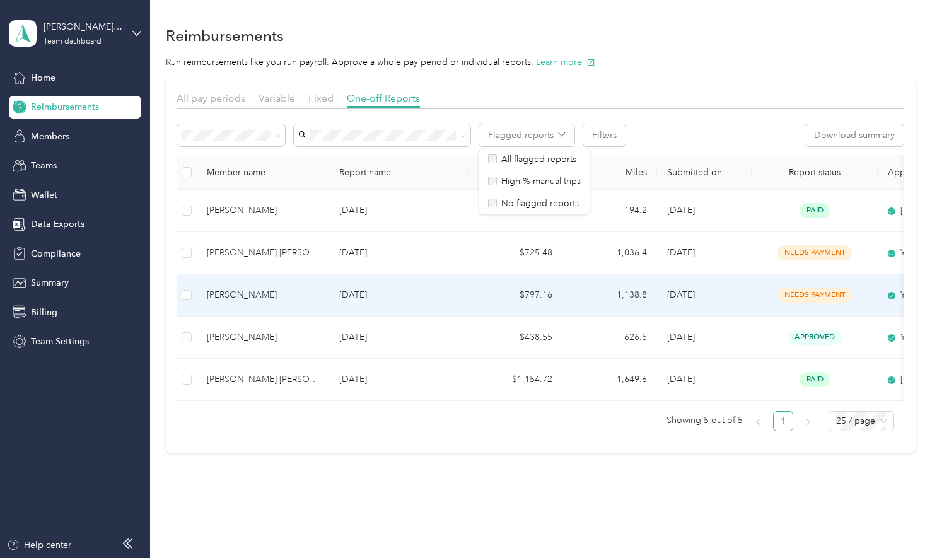
scroll to position [33, 0]
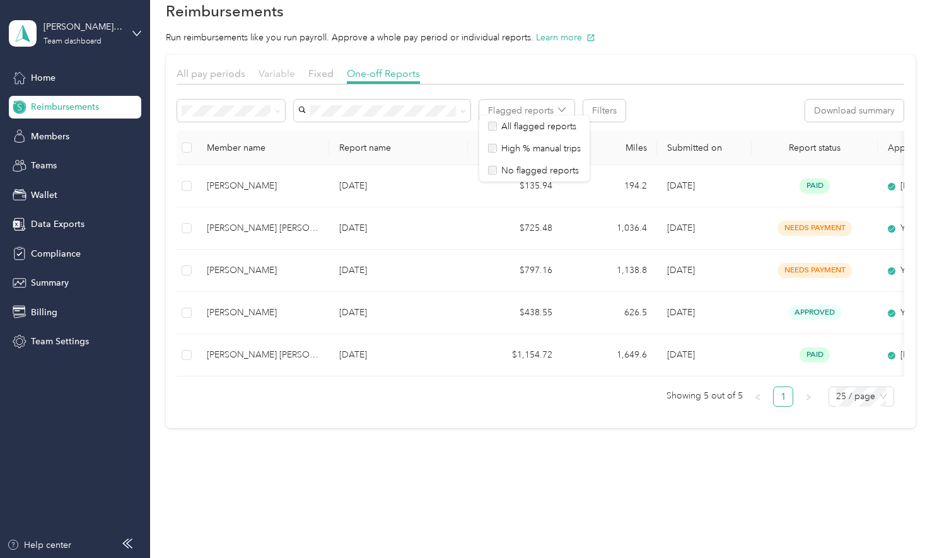
click at [269, 67] on span "Variable" at bounding box center [276, 73] width 37 height 12
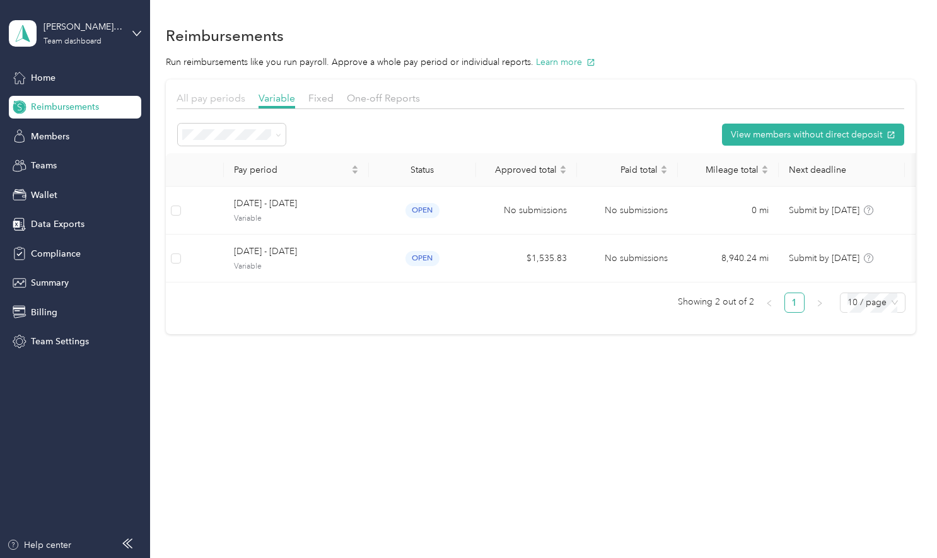
click at [211, 95] on span "All pay periods" at bounding box center [211, 98] width 69 height 12
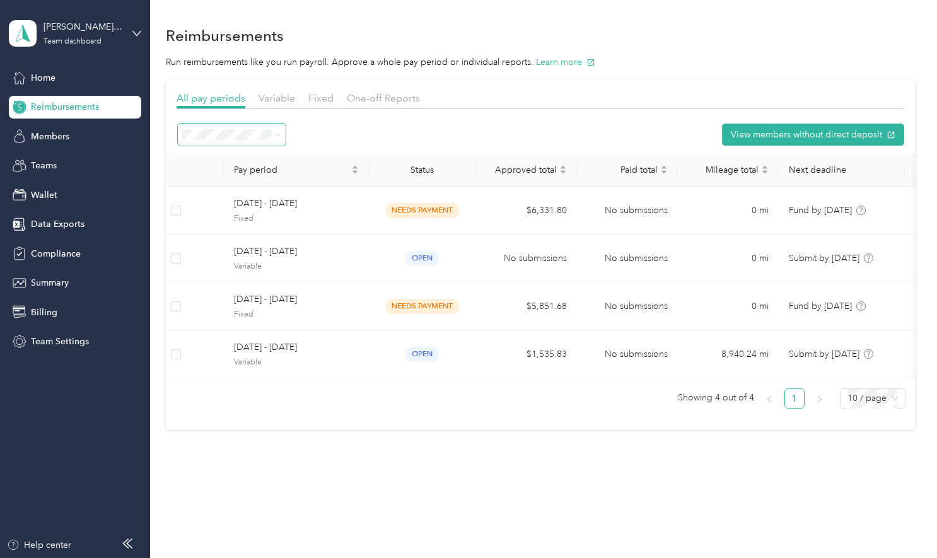
click at [200, 158] on span "All periods" at bounding box center [209, 157] width 44 height 11
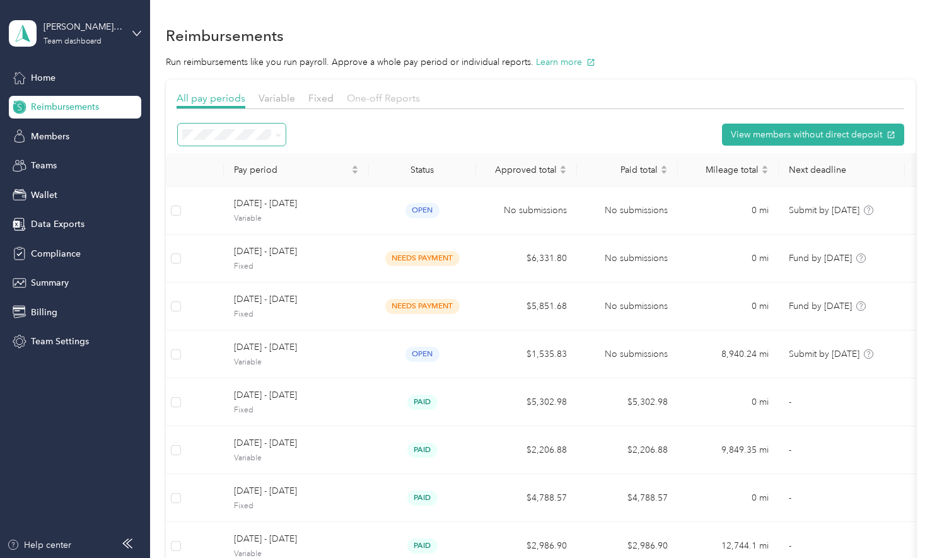
click at [385, 99] on span "One-off Reports" at bounding box center [383, 98] width 73 height 12
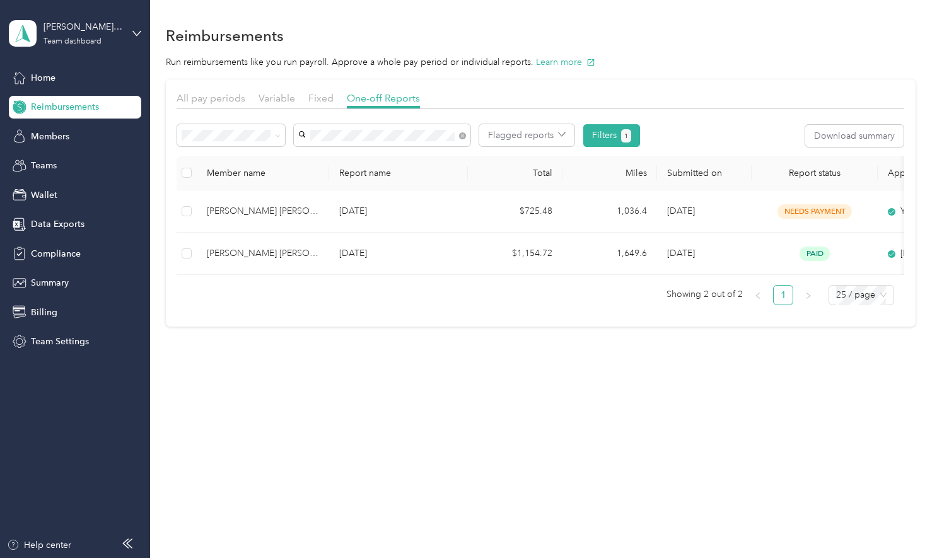
click at [347, 245] on span "[PERSON_NAME] [PERSON_NAME]" at bounding box center [374, 246] width 142 height 11
click at [632, 132] on button "Filters 1" at bounding box center [611, 135] width 57 height 23
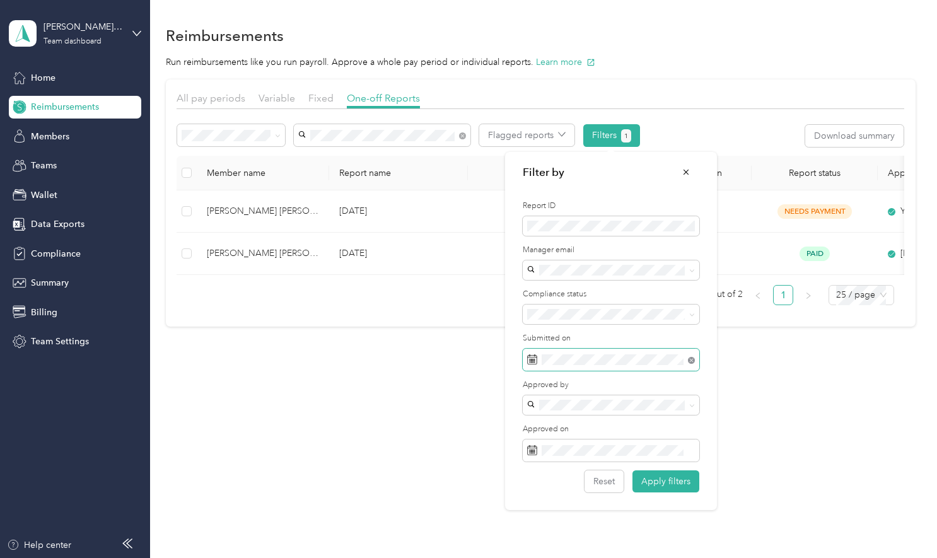
click at [693, 359] on icon at bounding box center [691, 360] width 7 height 7
click at [365, 407] on div "Reimbursements Run reimbursements like you run payroll. Approve a whole pay per…" at bounding box center [540, 279] width 781 height 558
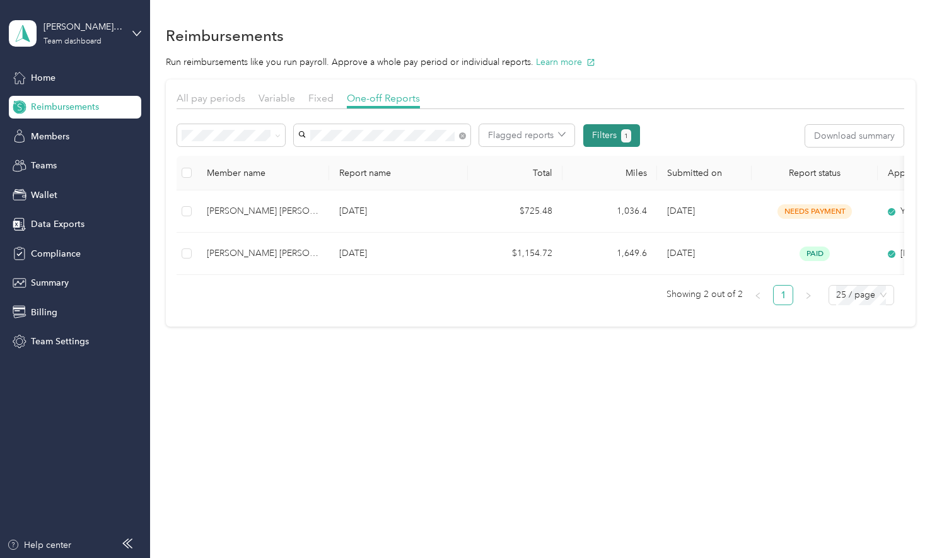
click at [622, 130] on button "1" at bounding box center [626, 135] width 11 height 13
click at [604, 133] on button "Filters 1" at bounding box center [611, 135] width 57 height 23
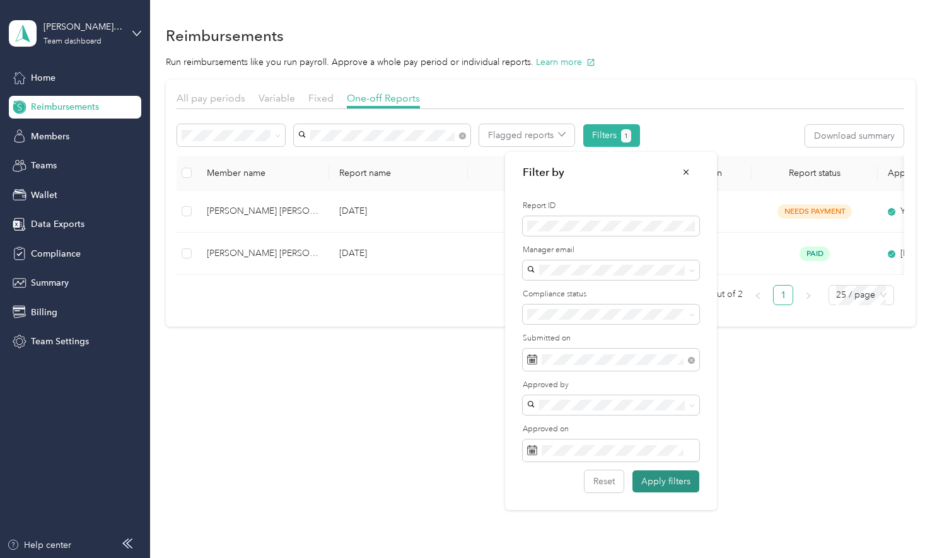
click at [658, 484] on button "Apply filters" at bounding box center [665, 481] width 67 height 22
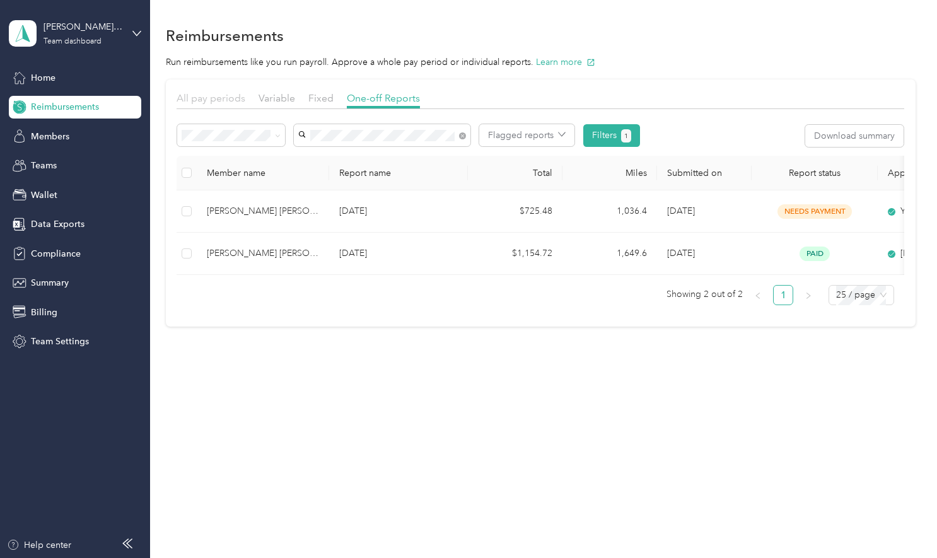
click at [189, 99] on span "All pay periods" at bounding box center [211, 98] width 69 height 12
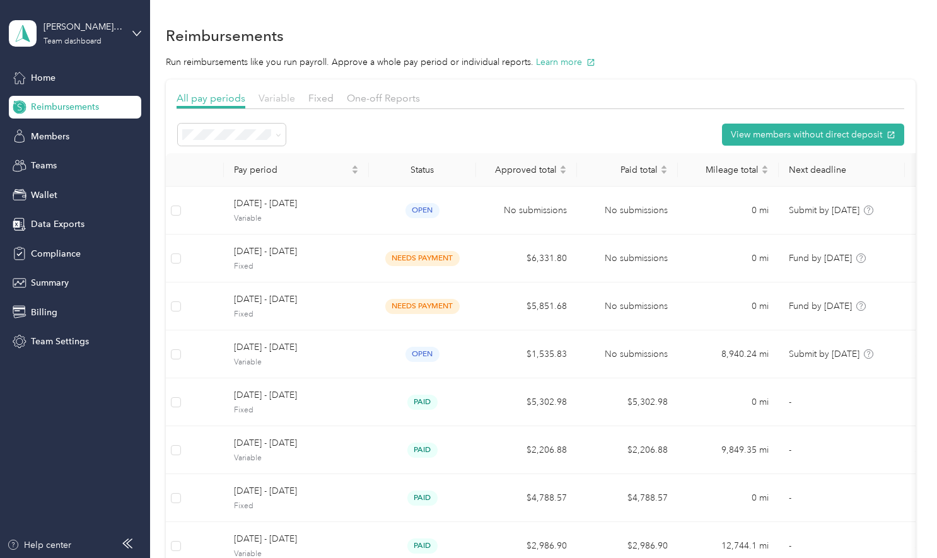
click at [271, 98] on span "Variable" at bounding box center [276, 98] width 37 height 12
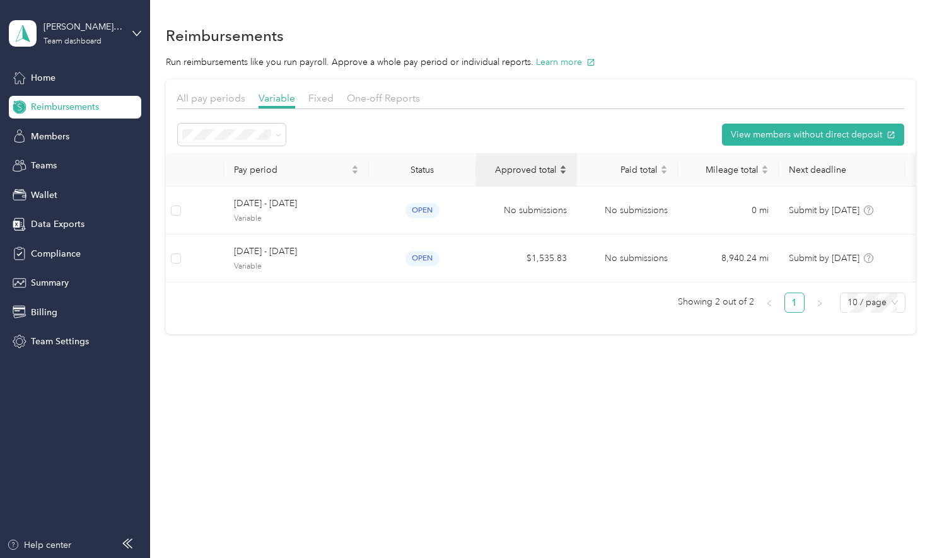
click at [542, 169] on span "Approved total" at bounding box center [521, 170] width 71 height 11
click at [49, 78] on span "Home" at bounding box center [43, 77] width 25 height 13
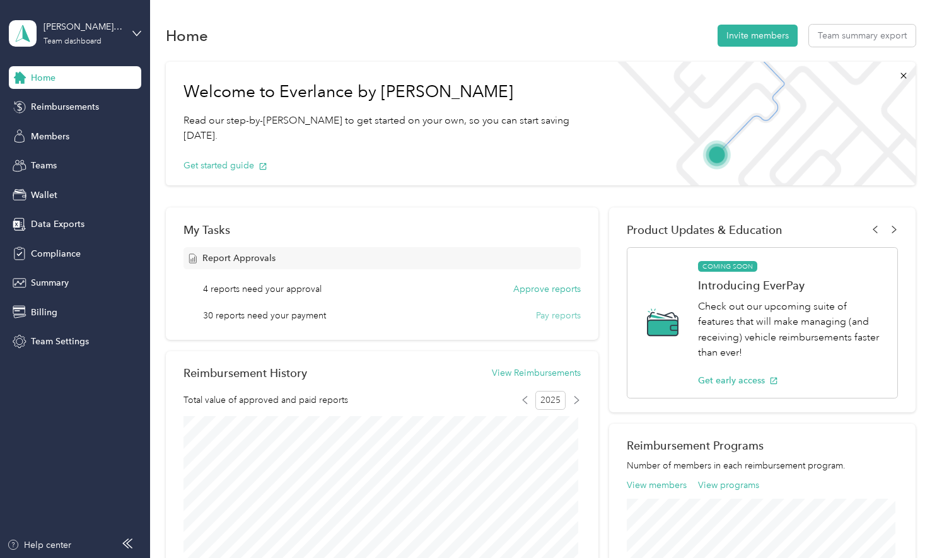
click at [554, 316] on button "Pay reports" at bounding box center [558, 315] width 45 height 13
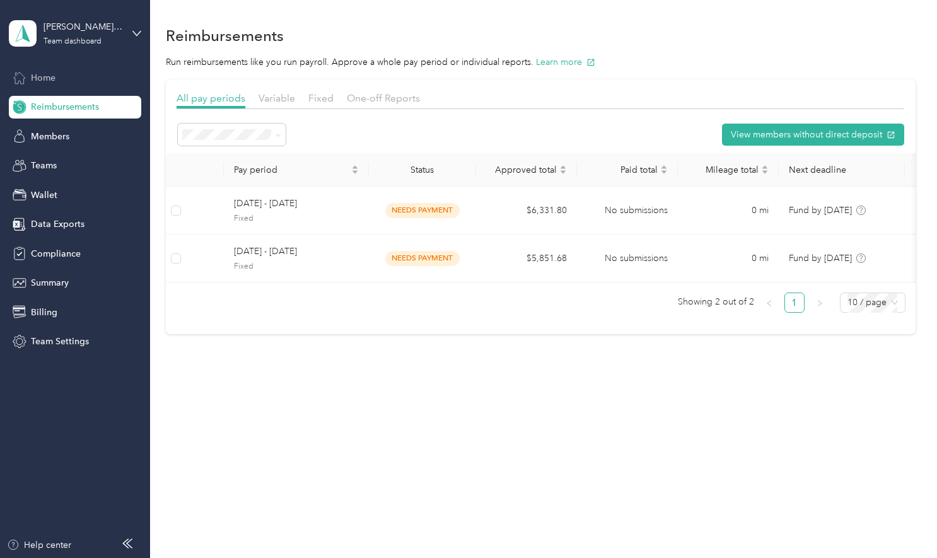
click at [68, 80] on div "Home" at bounding box center [75, 77] width 132 height 23
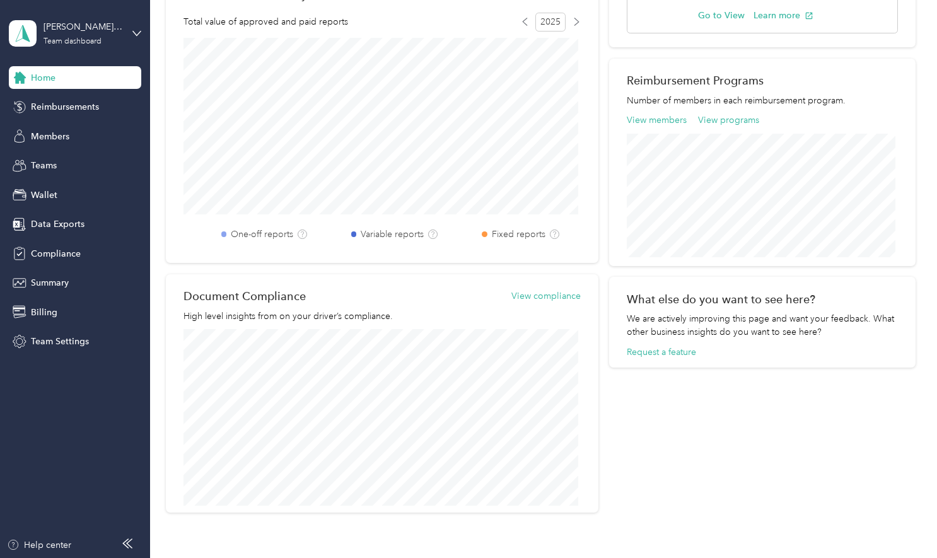
scroll to position [189, 0]
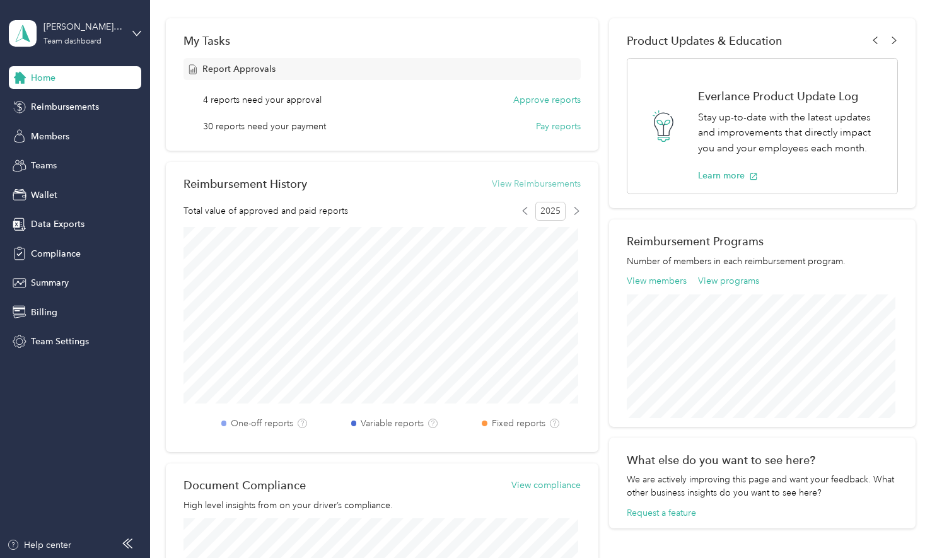
click at [518, 186] on button "View Reimbursements" at bounding box center [536, 183] width 89 height 13
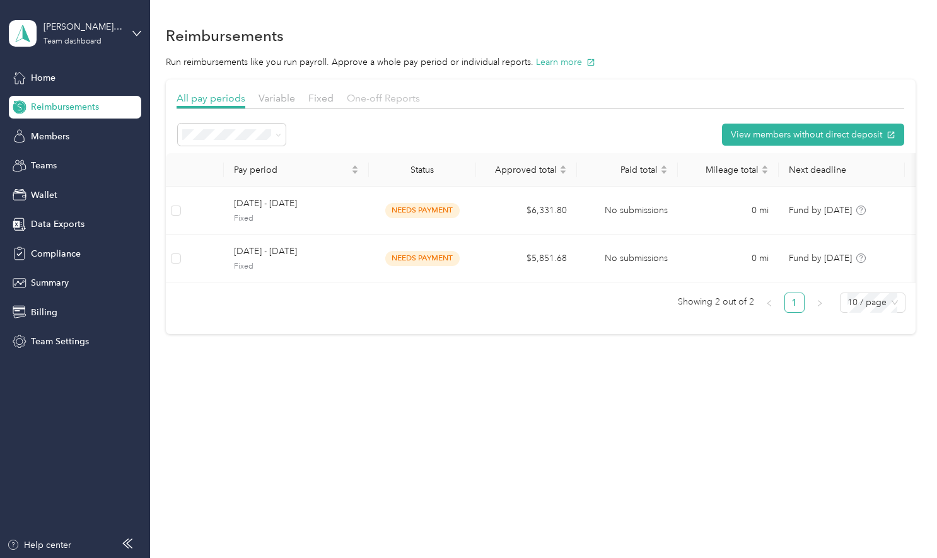
click at [376, 100] on span "One-off Reports" at bounding box center [383, 98] width 73 height 12
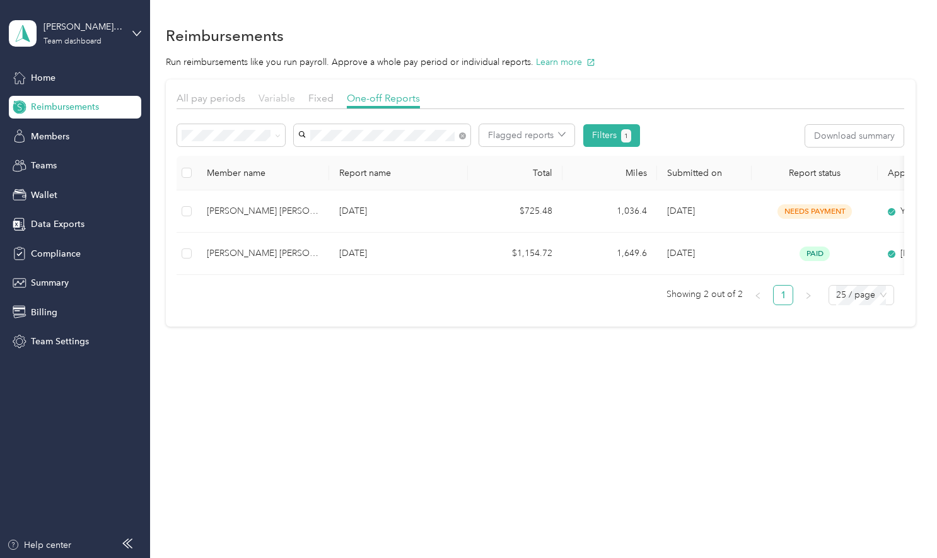
click at [285, 97] on span "Variable" at bounding box center [276, 98] width 37 height 12
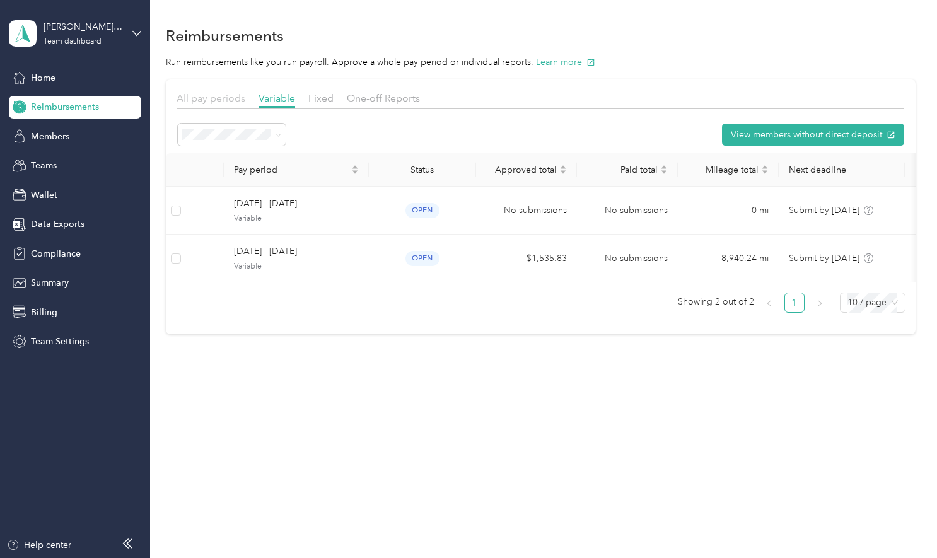
click at [219, 96] on span "All pay periods" at bounding box center [211, 98] width 69 height 12
